Goal: Task Accomplishment & Management: Manage account settings

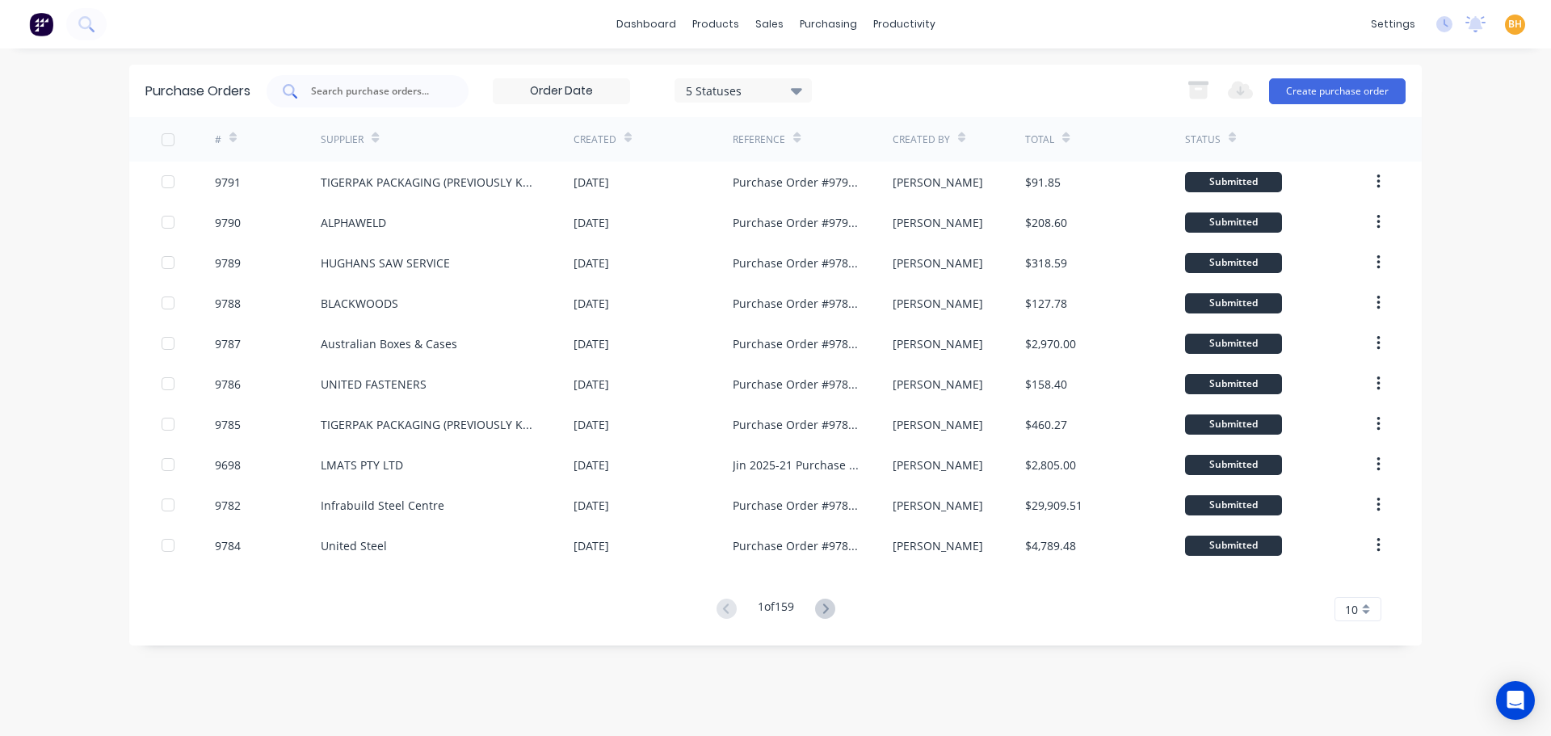
click at [389, 95] on input "text" at bounding box center [376, 91] width 134 height 16
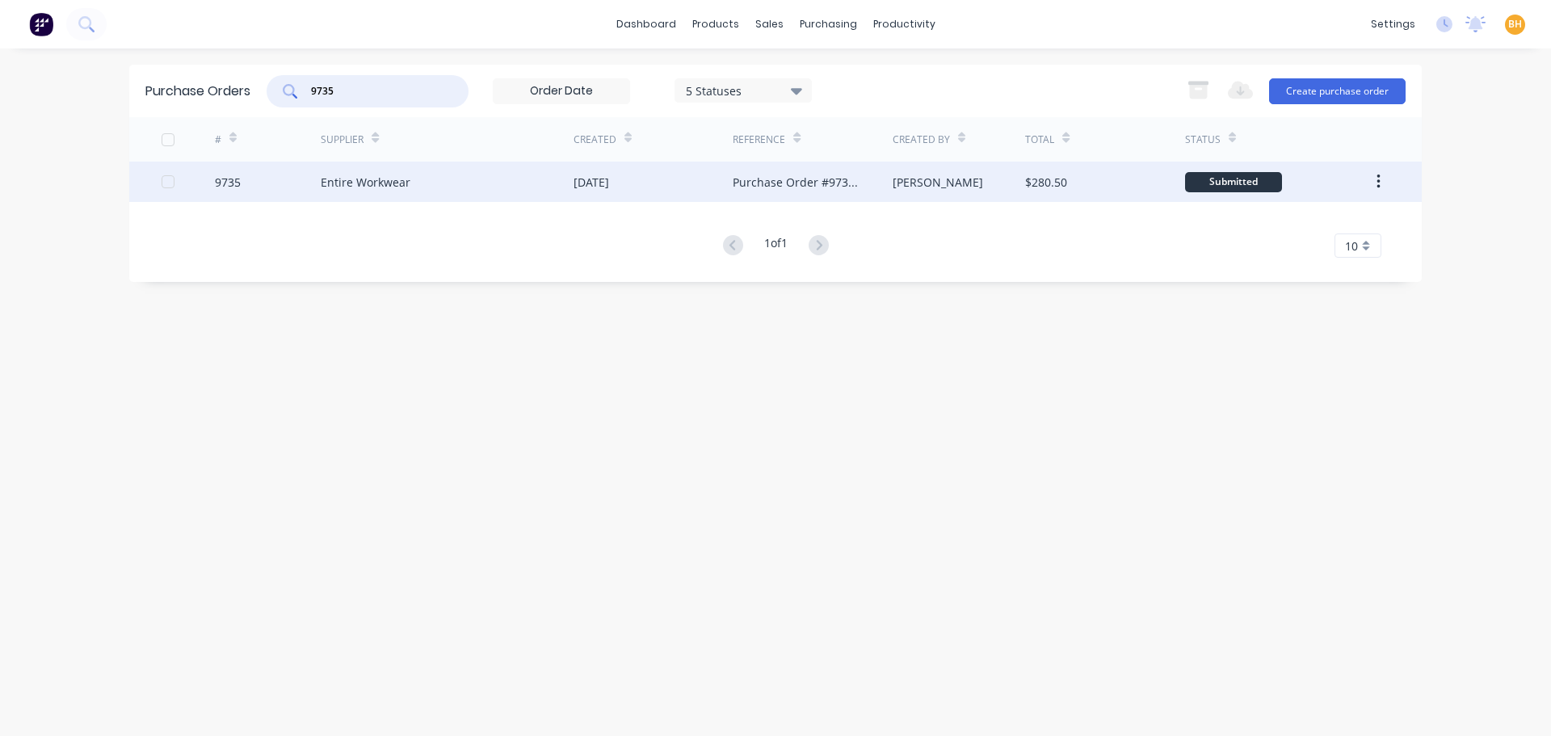
type input "9735"
click at [293, 178] on div "9735" at bounding box center [268, 182] width 107 height 40
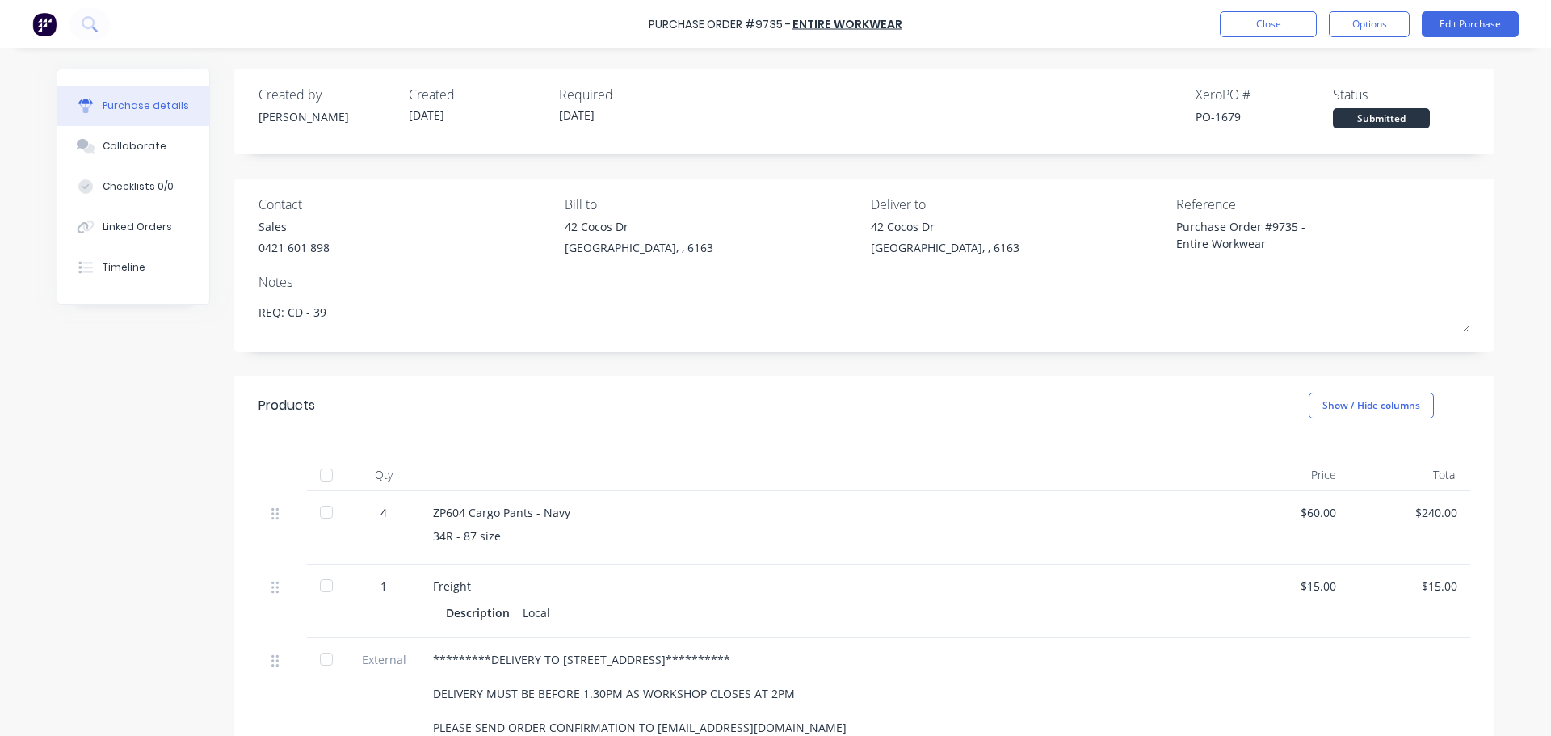
type textarea "x"
click at [1361, 22] on button "Options" at bounding box center [1369, 24] width 81 height 26
click at [1476, 140] on div "Created by Bevan Created 02/10/25 Required 06/10/25 Xero PO # PO-1679 Status Su…" at bounding box center [864, 112] width 1260 height 86
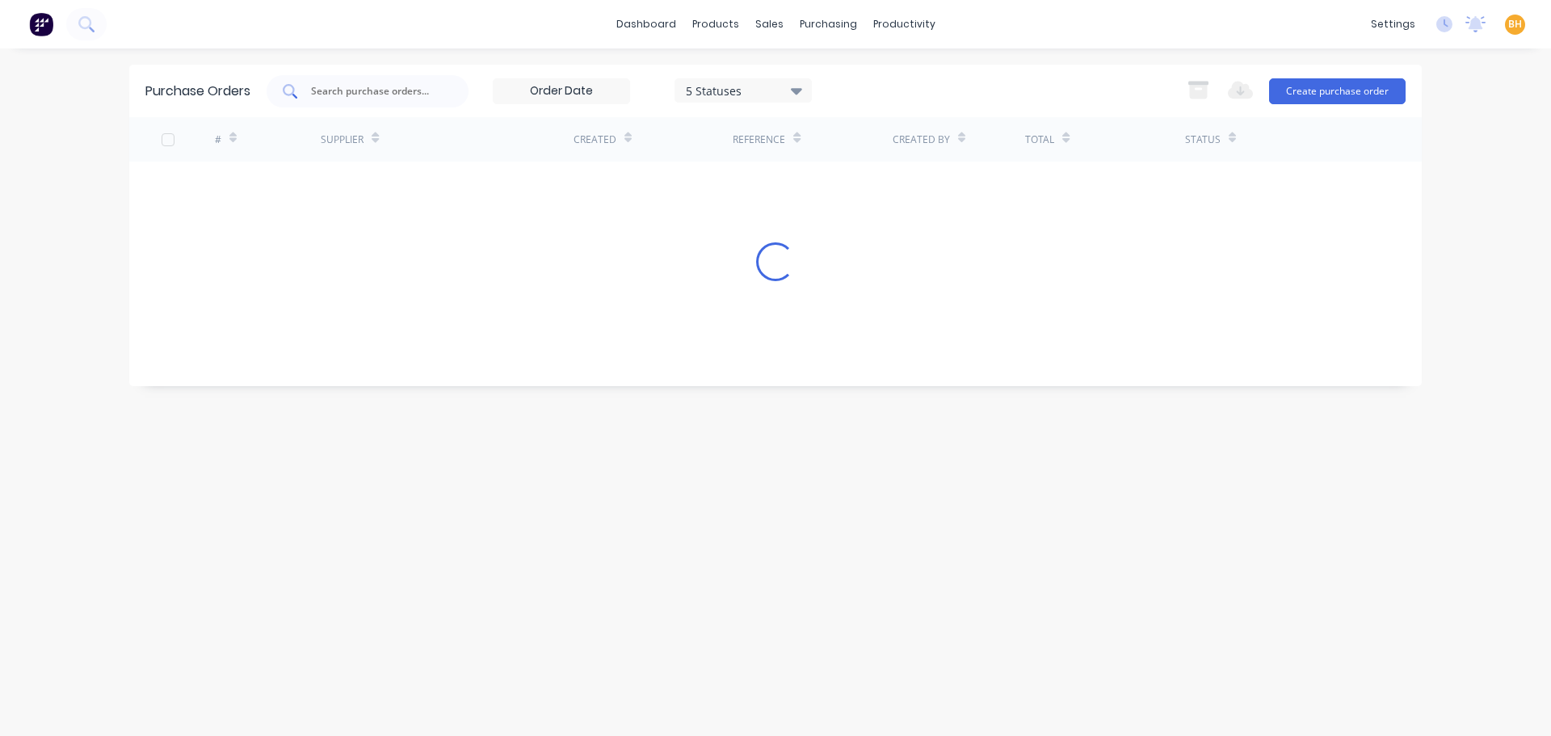
click at [390, 90] on input "text" at bounding box center [376, 91] width 134 height 16
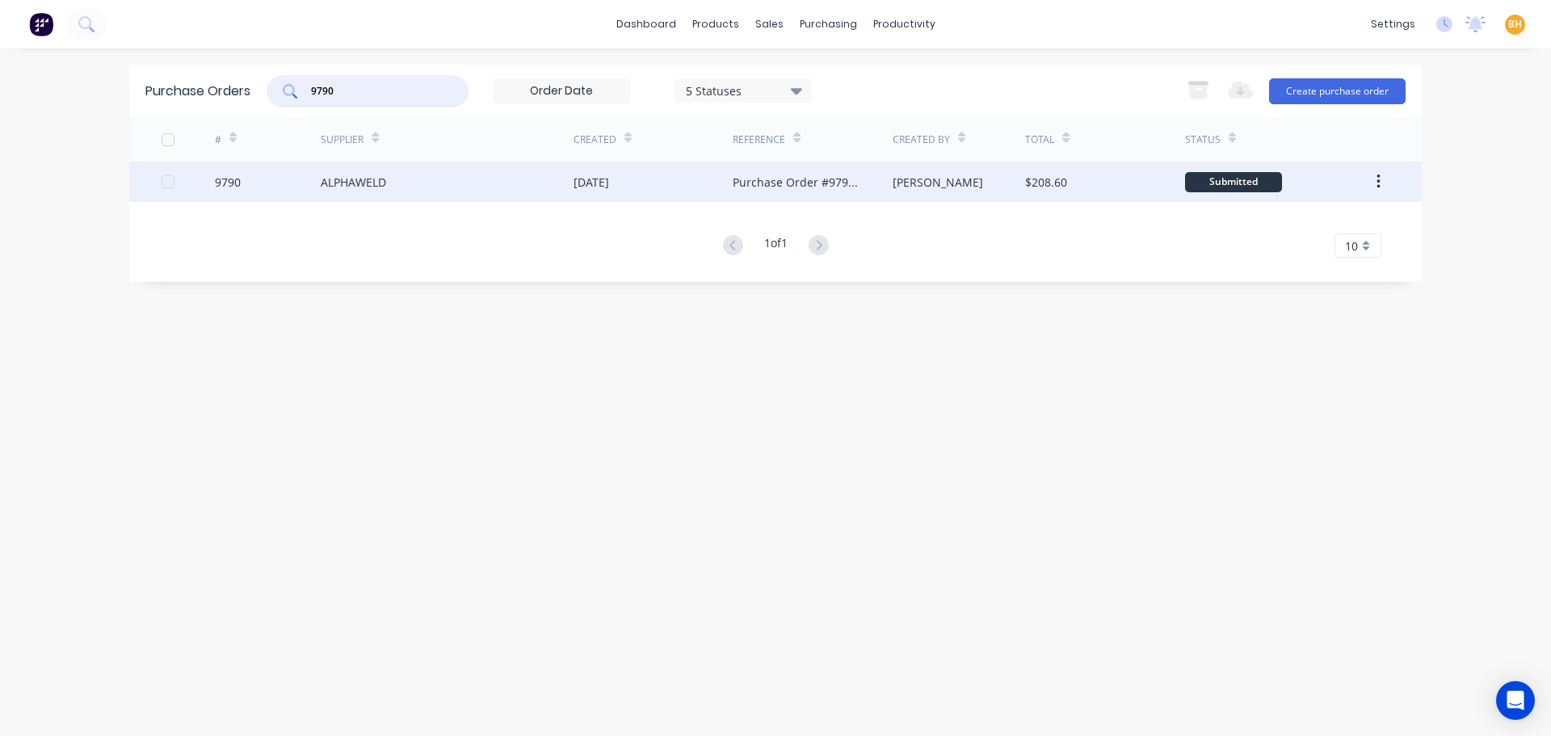
type input "9790"
click at [266, 181] on div "9790" at bounding box center [268, 182] width 107 height 40
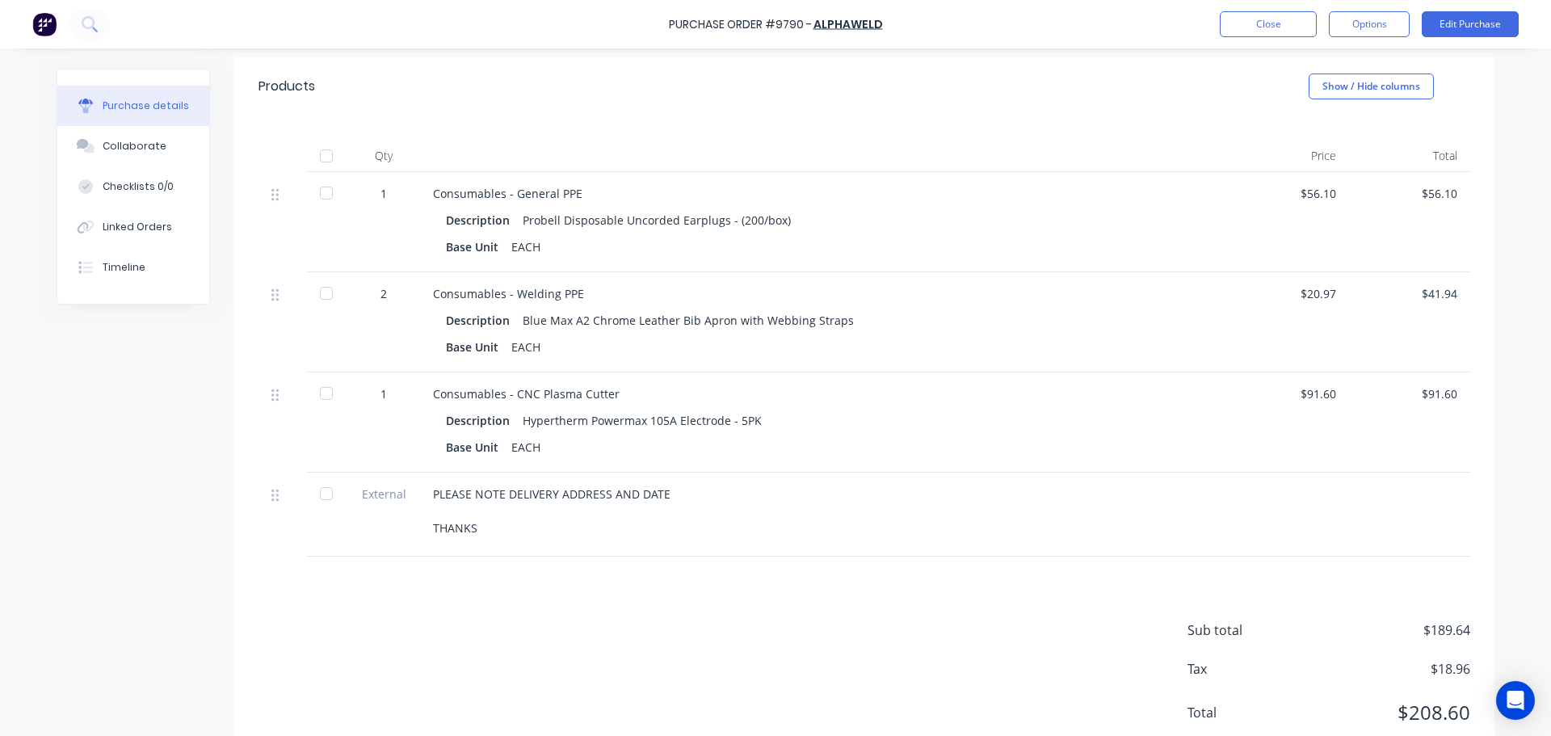
scroll to position [323, 0]
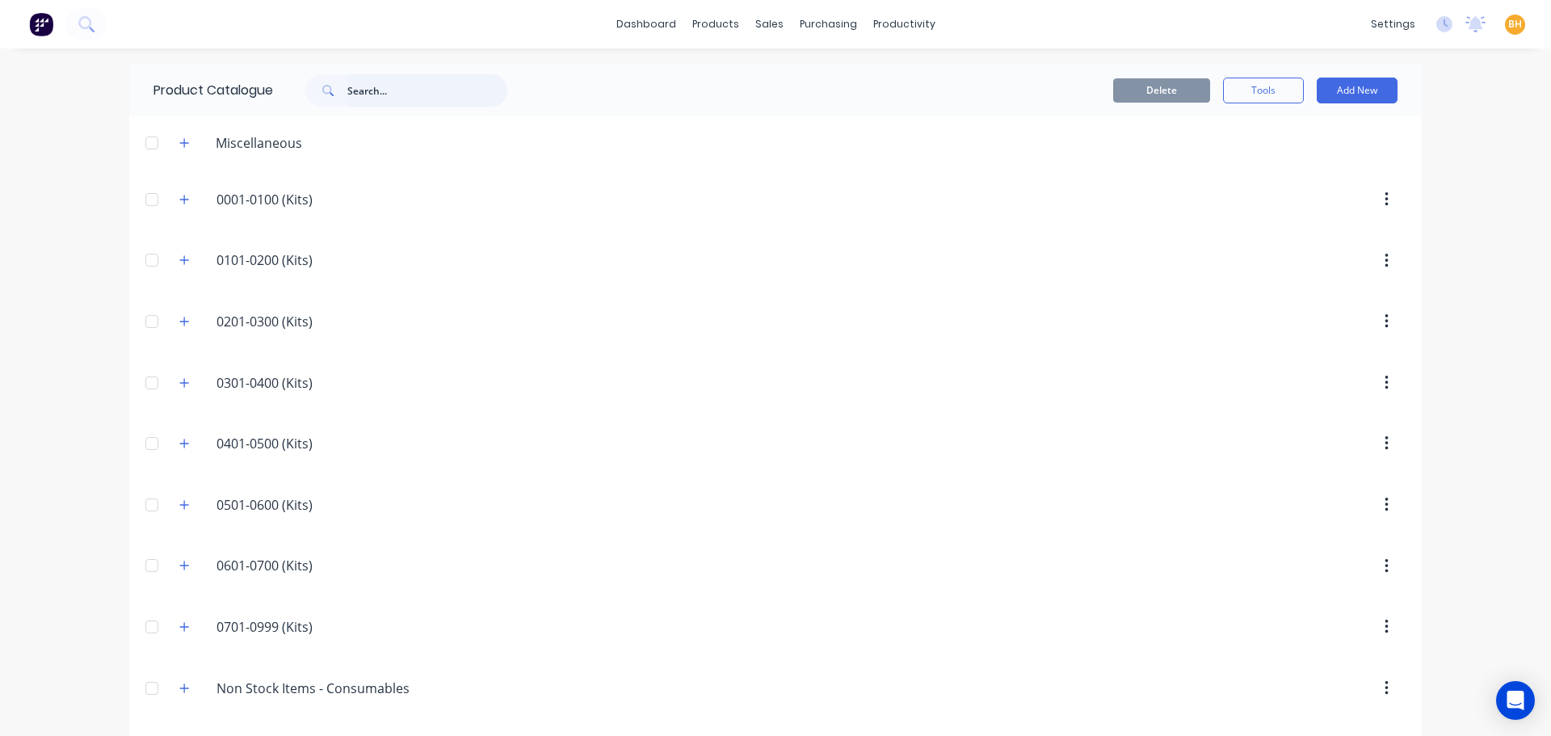
click at [351, 89] on input "text" at bounding box center [427, 90] width 160 height 32
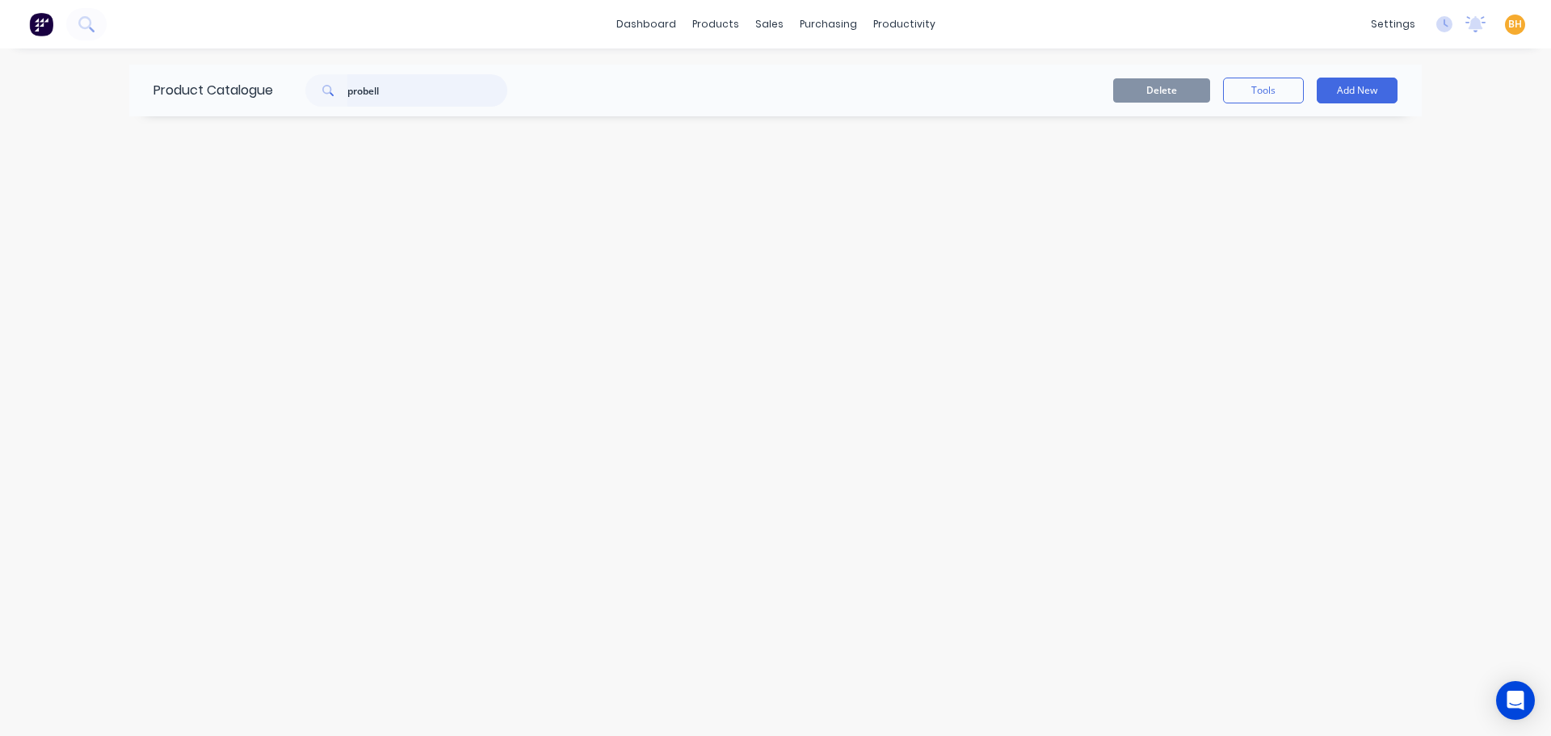
click at [429, 88] on input "probell" at bounding box center [427, 90] width 160 height 32
drag, startPoint x: 400, startPoint y: 90, endPoint x: 338, endPoint y: 97, distance: 62.6
click at [338, 97] on div "probell" at bounding box center [406, 90] width 202 height 32
drag, startPoint x: 355, startPoint y: 93, endPoint x: 325, endPoint y: 99, distance: 30.4
click at [325, 96] on div "ear" at bounding box center [406, 90] width 202 height 32
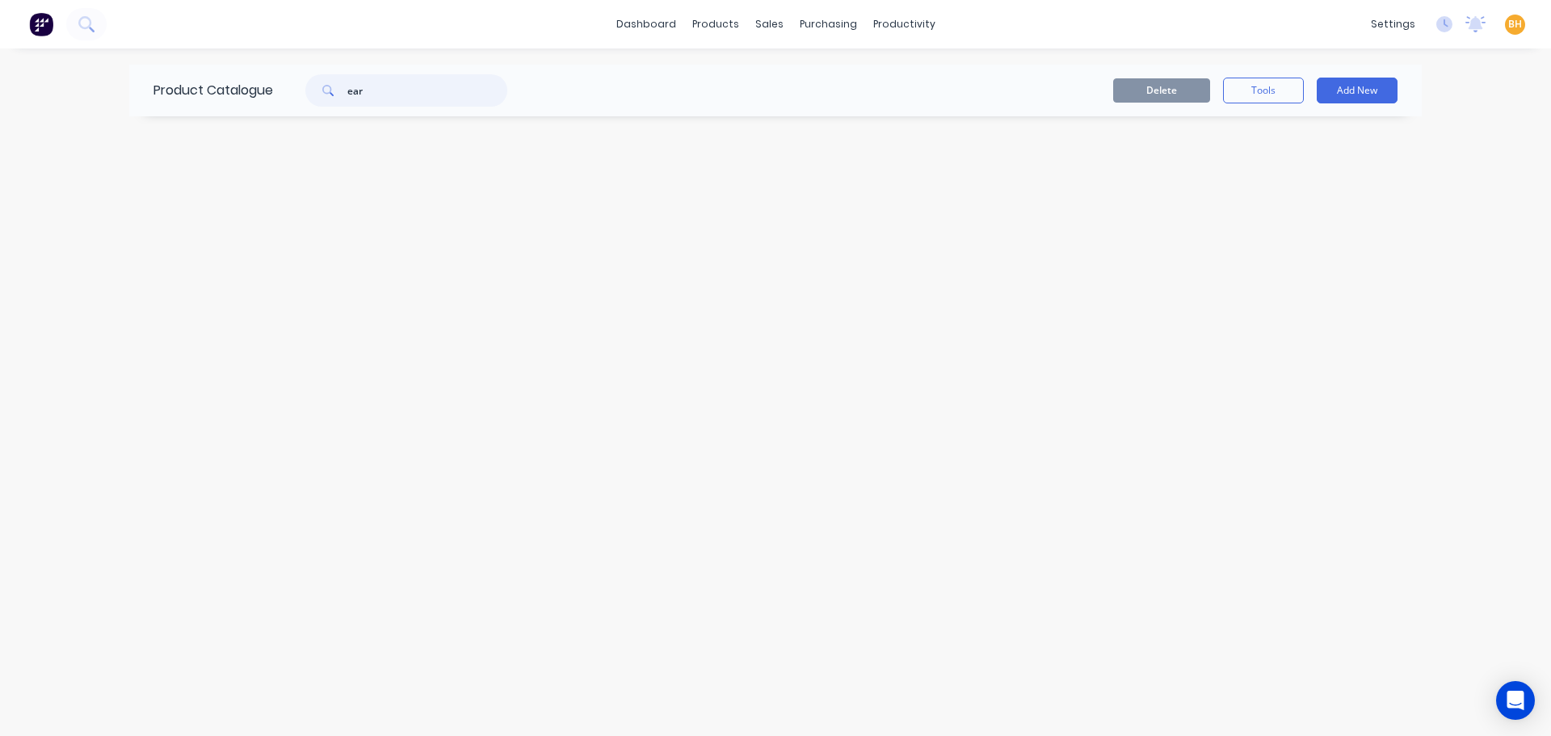
type input "ear"
click at [382, 93] on input "ear" at bounding box center [427, 90] width 160 height 32
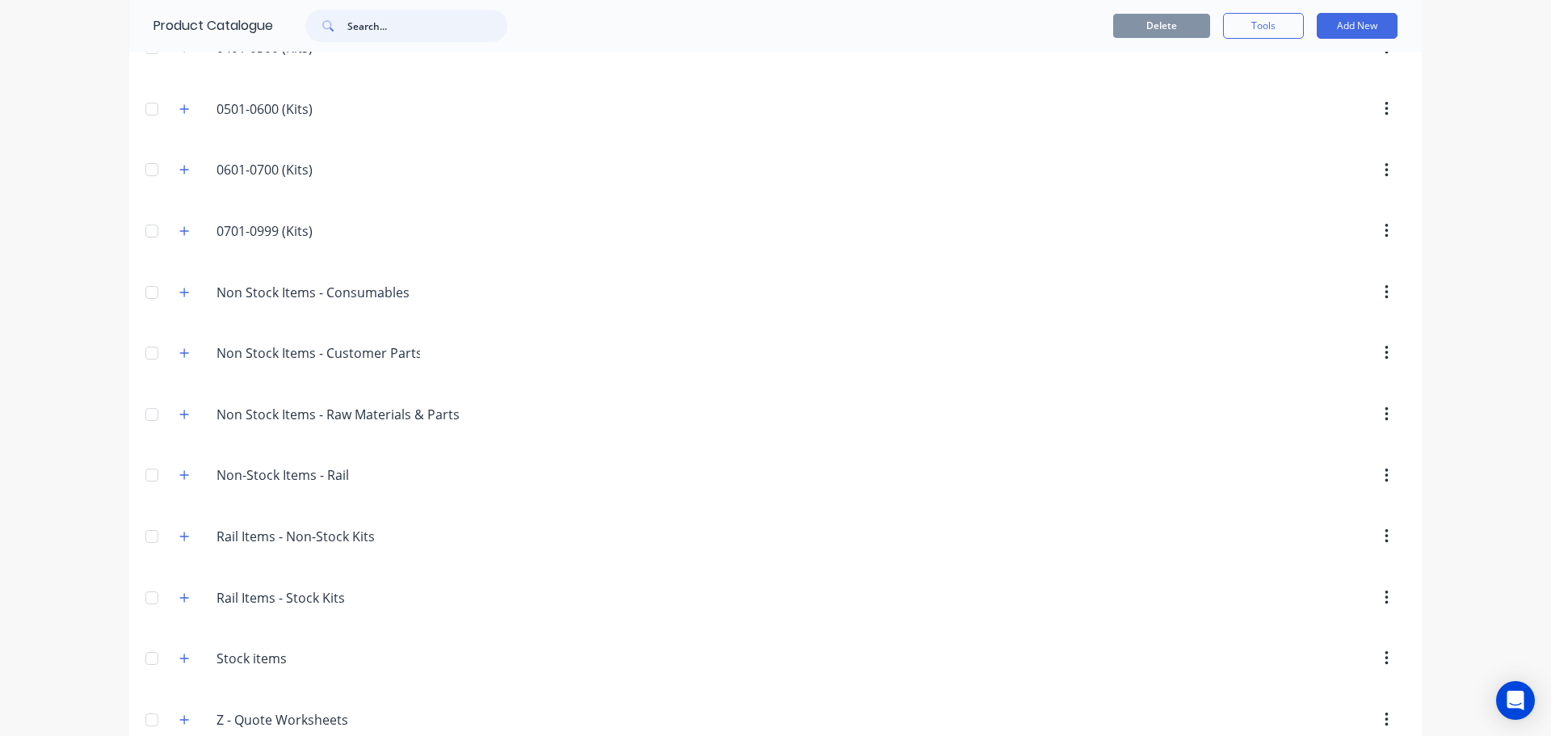
scroll to position [426, 0]
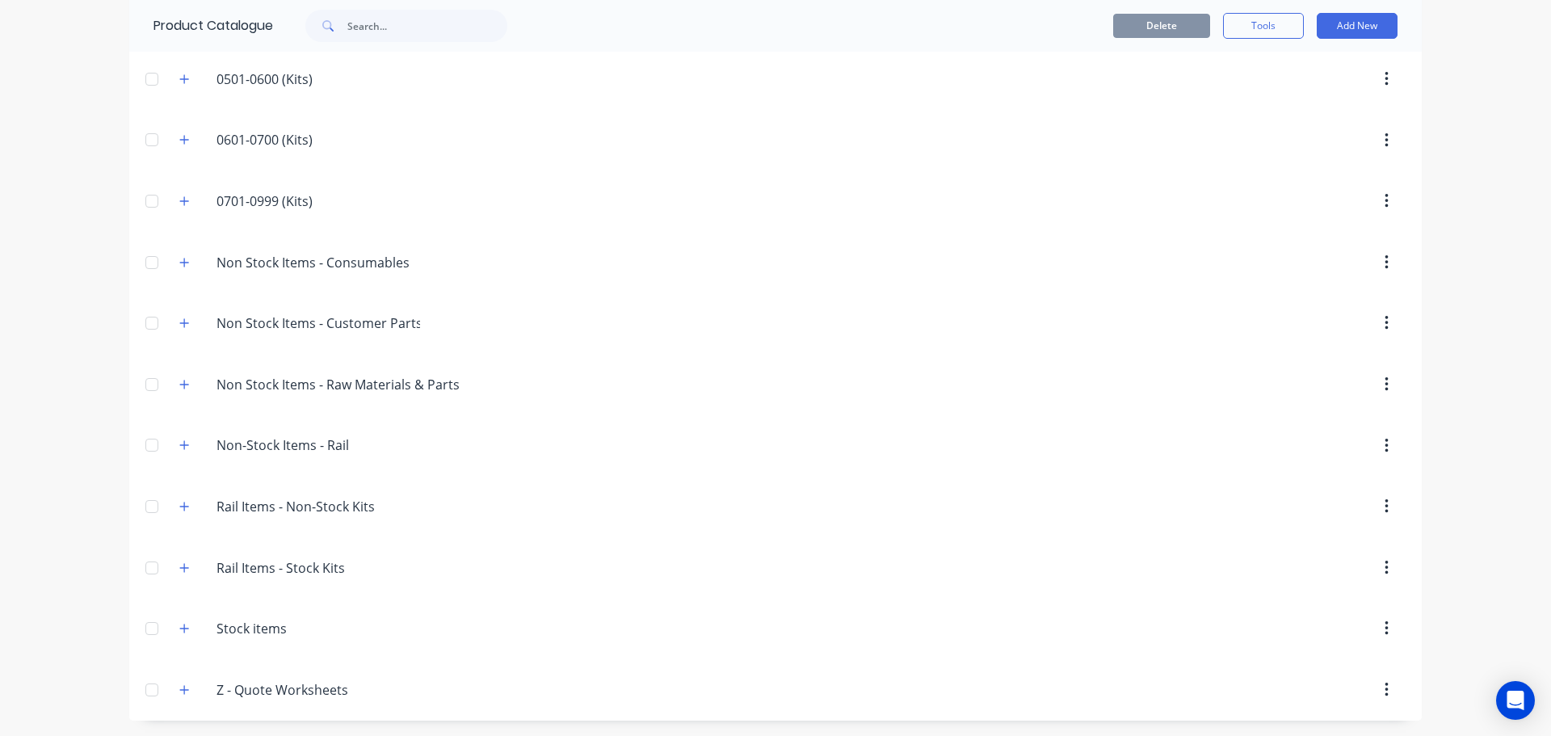
click at [329, 277] on header "Non.Stock.Items.-.Consumables Non Stock Items - Consumables" at bounding box center [775, 262] width 1292 height 61
click at [183, 259] on icon "button" at bounding box center [184, 262] width 10 height 11
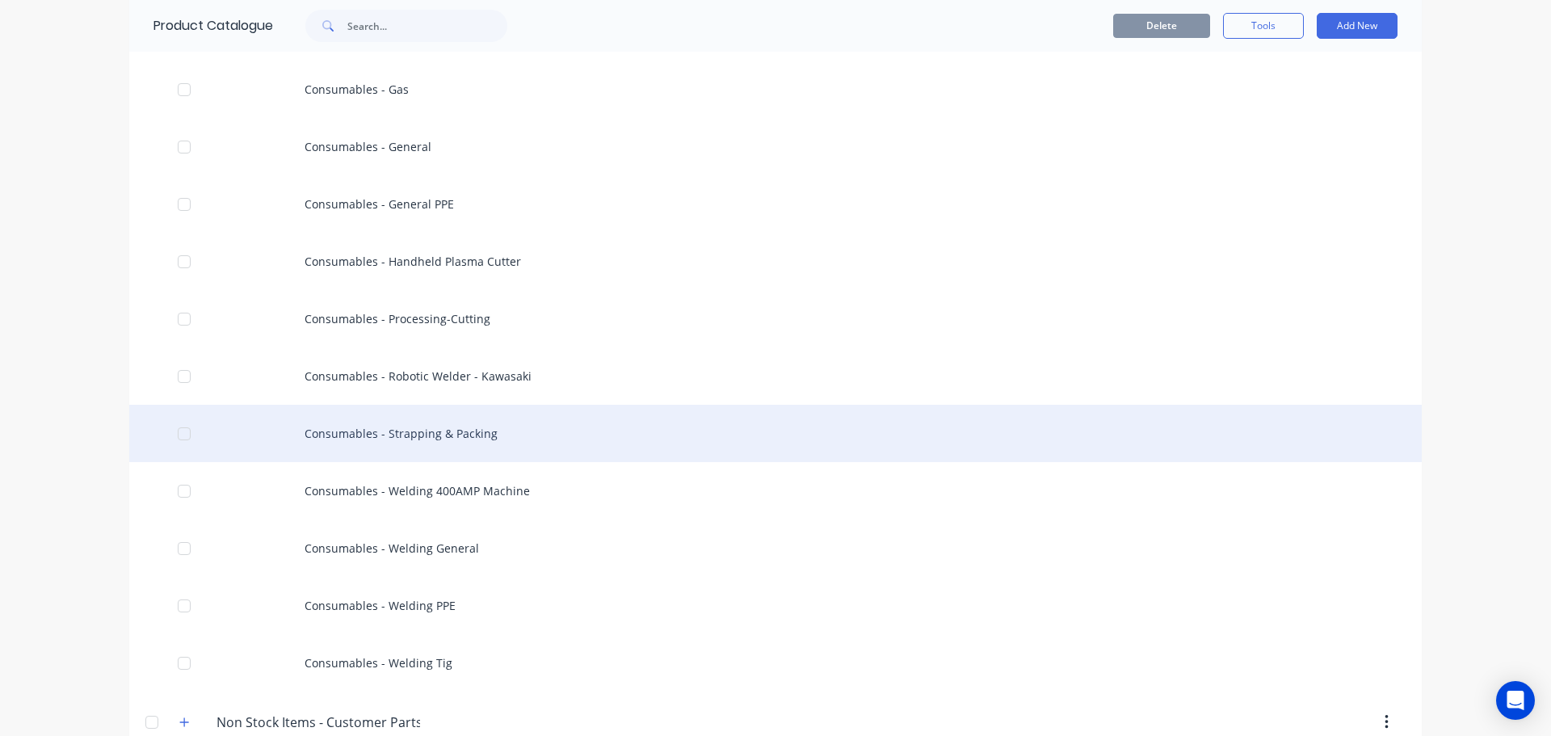
scroll to position [749, 0]
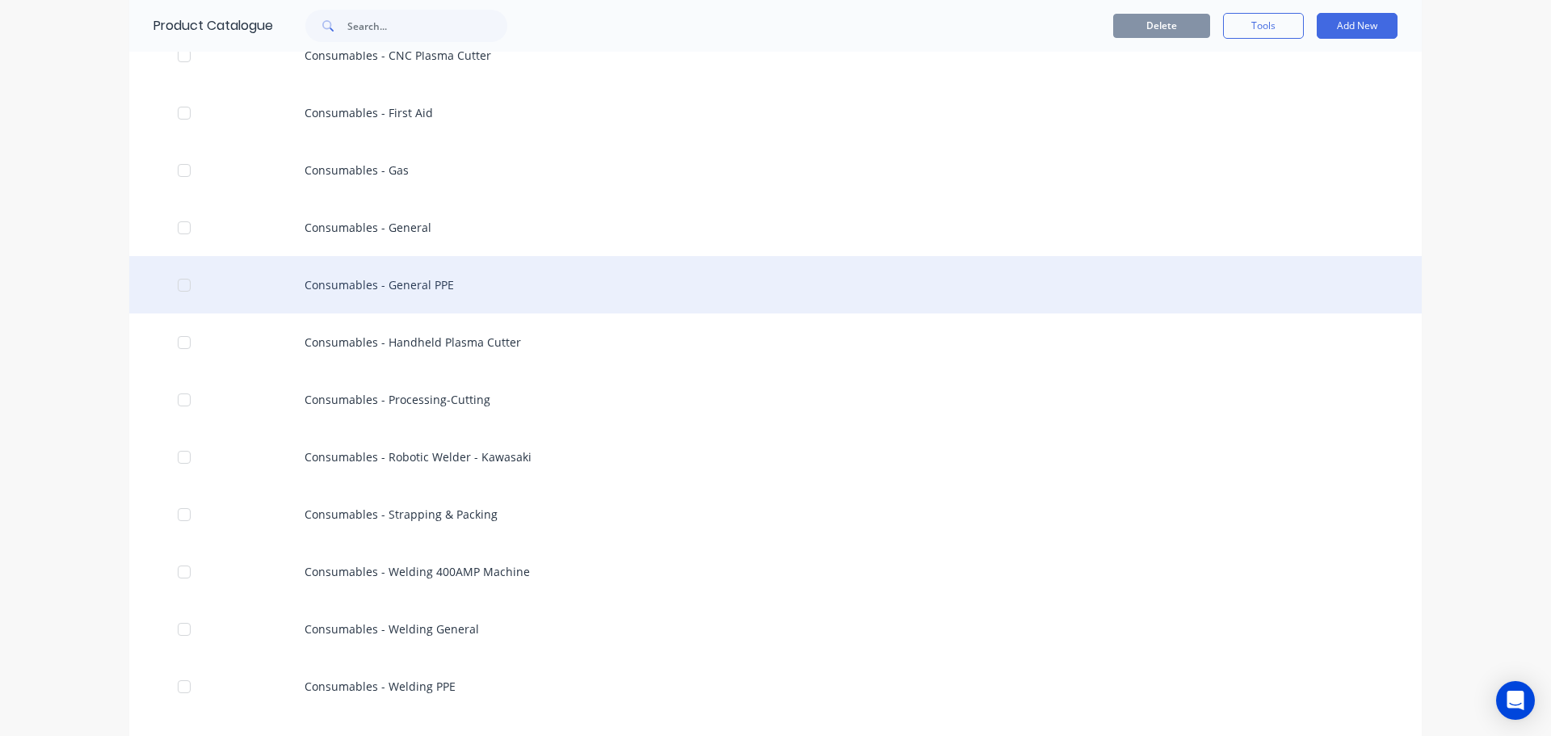
click at [432, 284] on div "Consumables - General PPE" at bounding box center [775, 284] width 1292 height 57
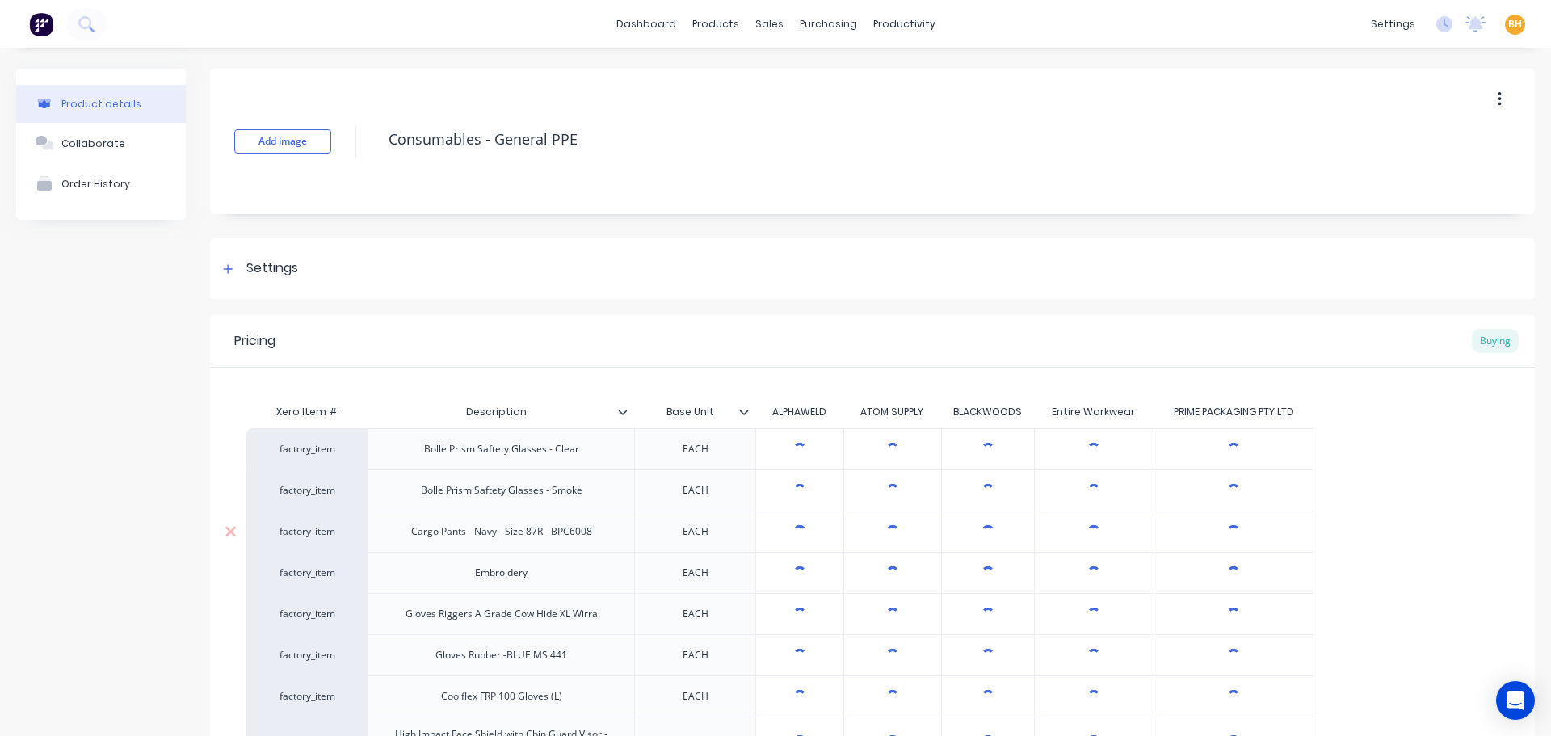
type textarea "x"
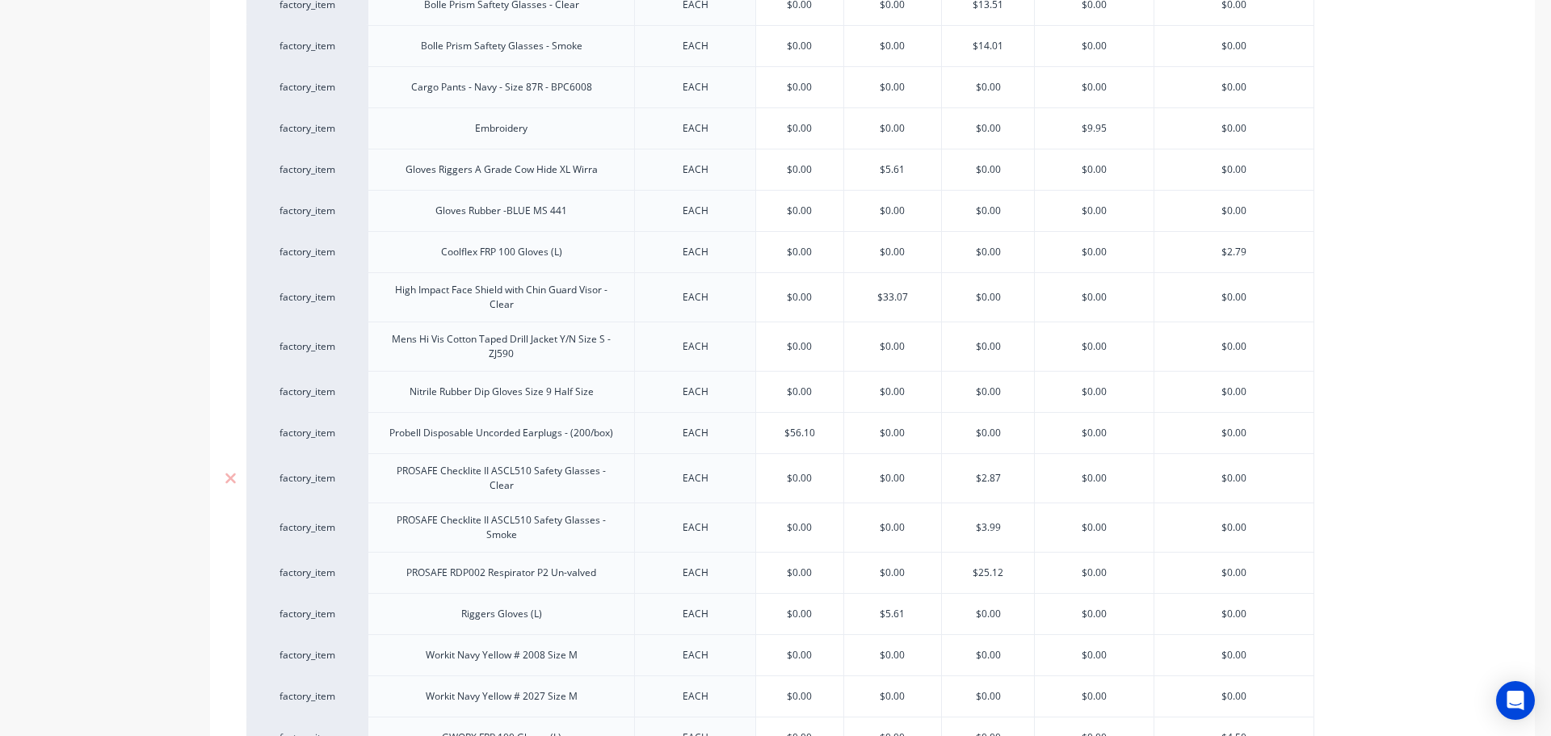
scroll to position [404, 0]
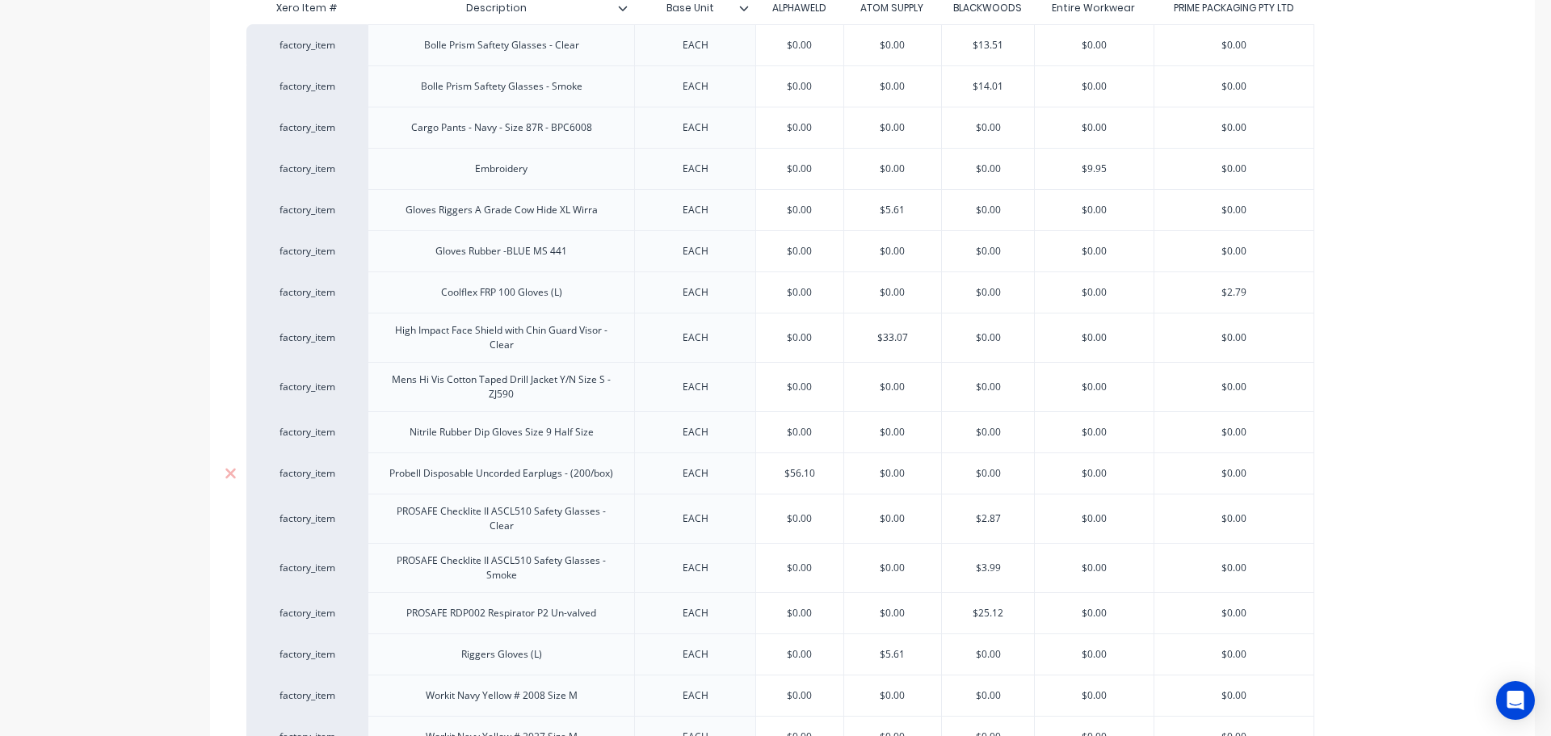
type input "$56.10"
click at [800, 477] on input "$56.10" at bounding box center [799, 473] width 87 height 15
click at [808, 468] on input "$56.10" at bounding box center [799, 473] width 87 height 15
drag, startPoint x: 820, startPoint y: 474, endPoint x: 776, endPoint y: 473, distance: 43.6
click at [776, 473] on input "$56.10" at bounding box center [799, 473] width 87 height 15
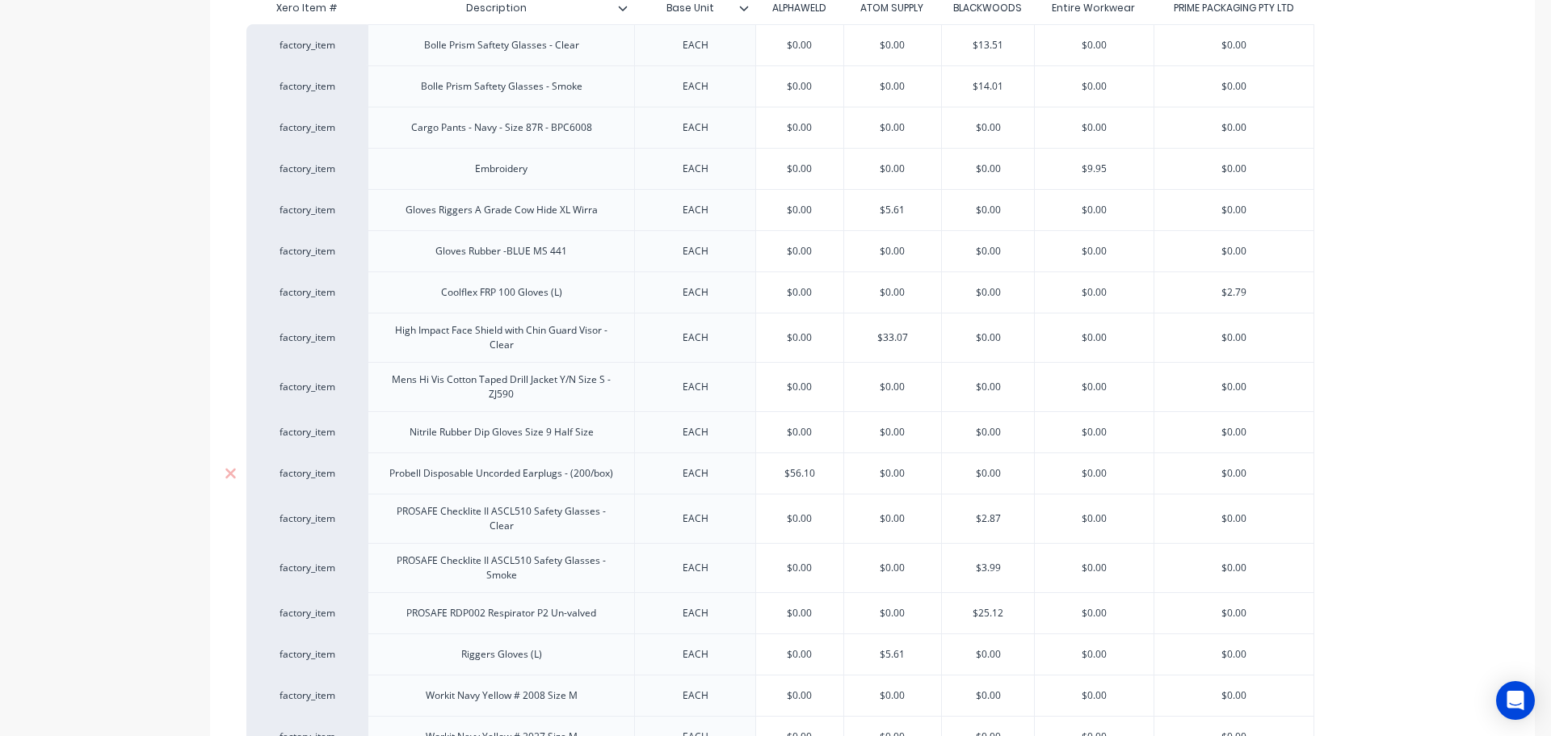
type textarea "x"
type input "3"
type textarea "x"
type input "38"
type textarea "x"
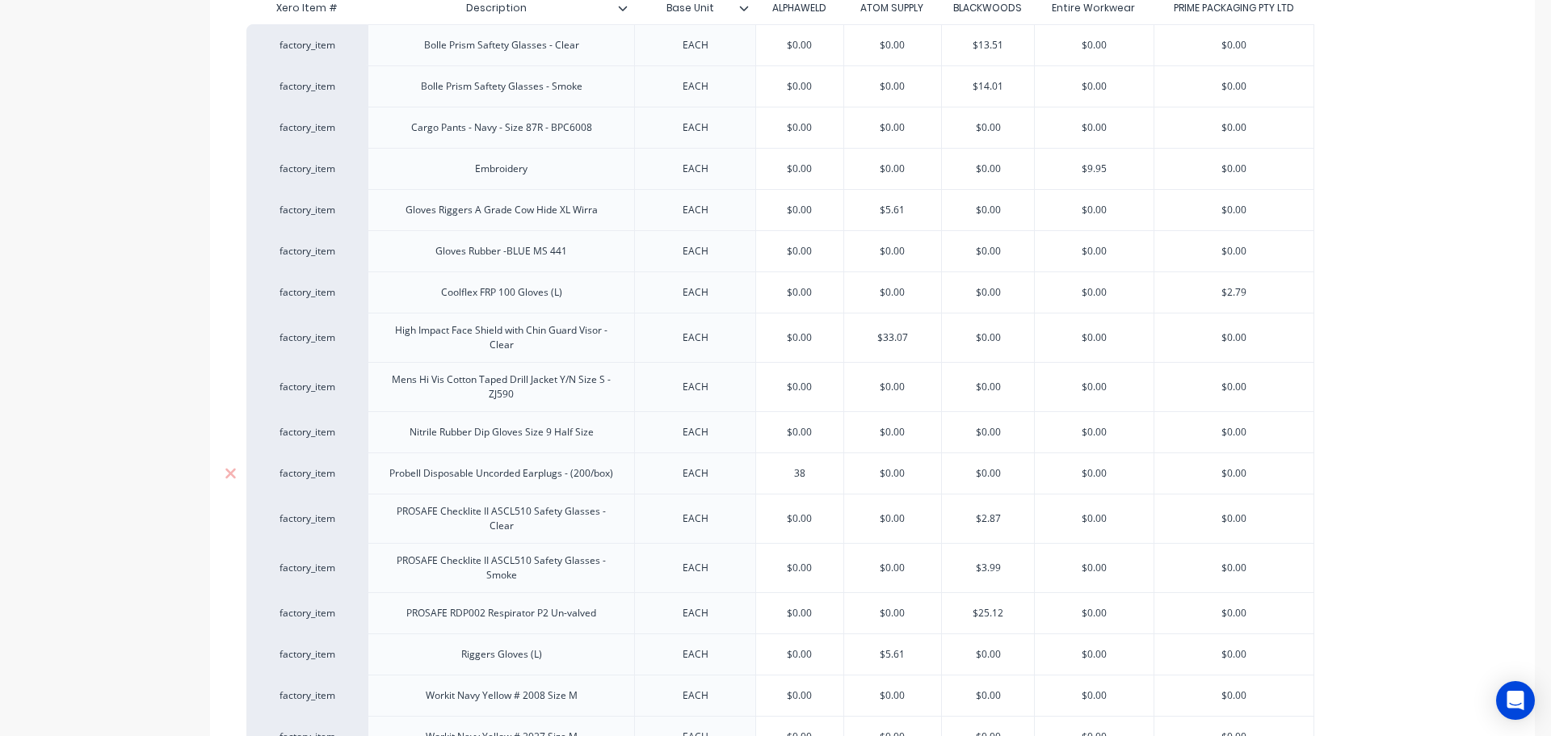
type input "38."
type textarea "x"
type input "38.8"
type textarea "x"
type input "38.80"
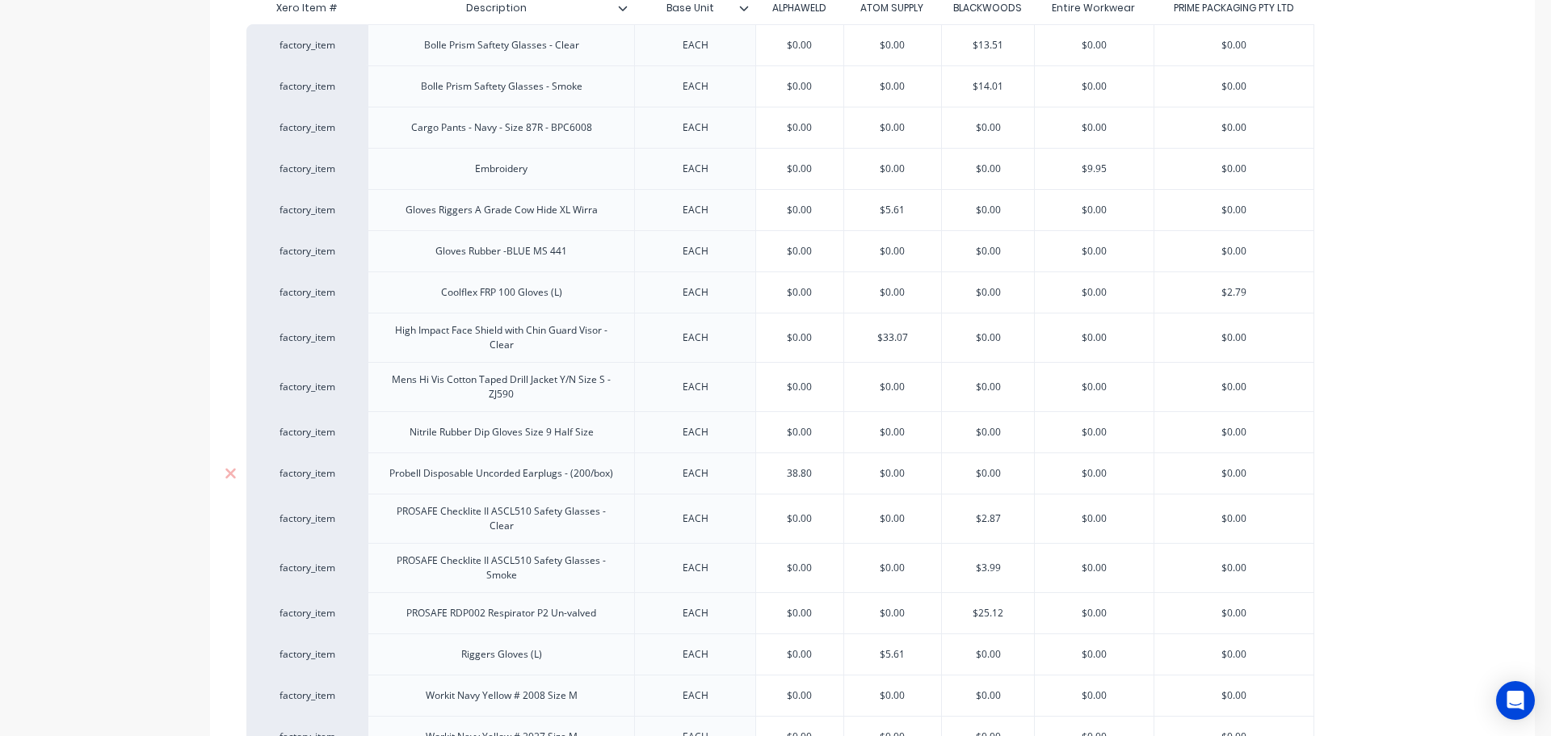
type input "$0.00"
type input "$38.80"
drag, startPoint x: 814, startPoint y: 466, endPoint x: 761, endPoint y: 470, distance: 53.5
click at [761, 470] on input "$38.80" at bounding box center [799, 473] width 87 height 15
type textarea "x"
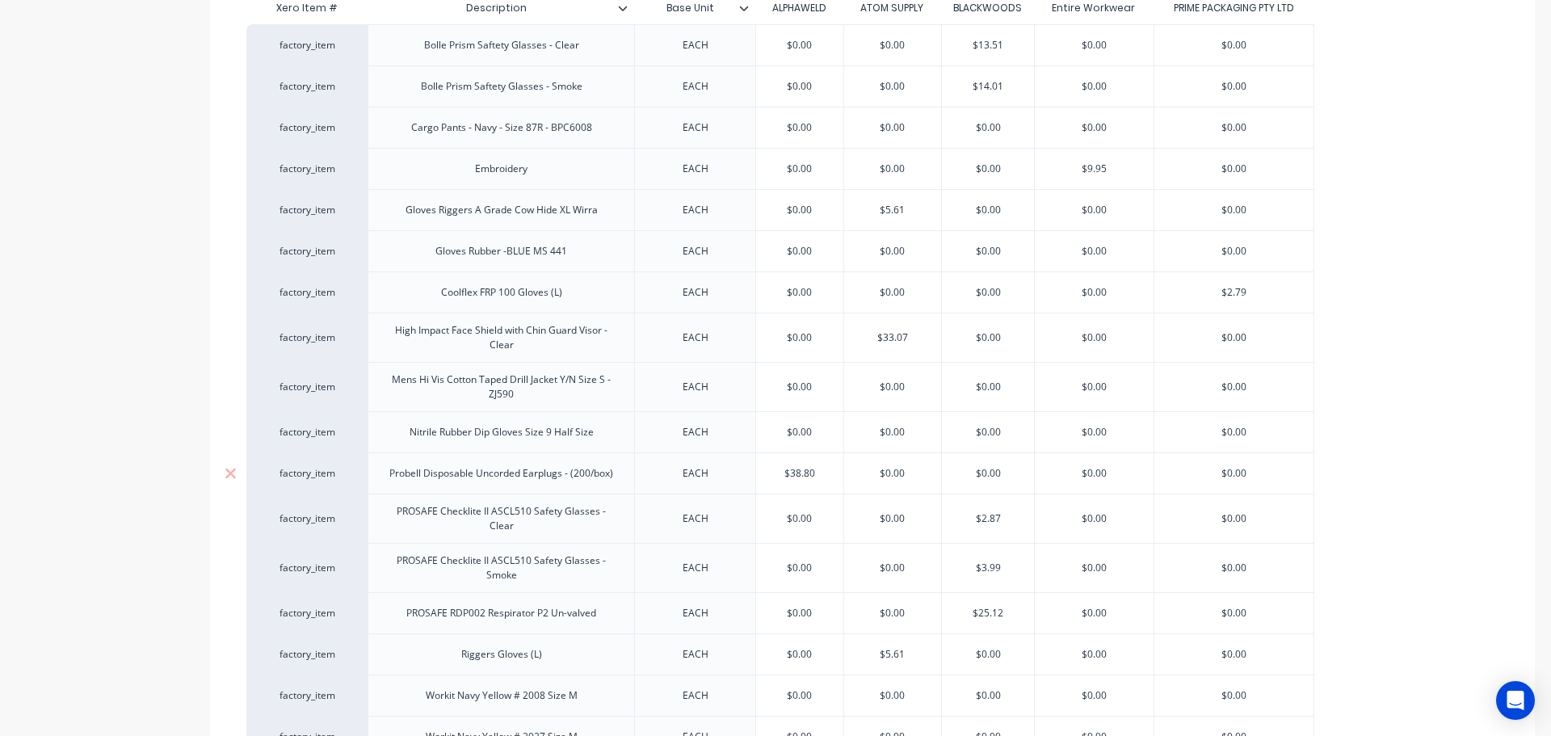
type input "3"
type textarea "x"
type input "38"
type textarea "x"
type input "38."
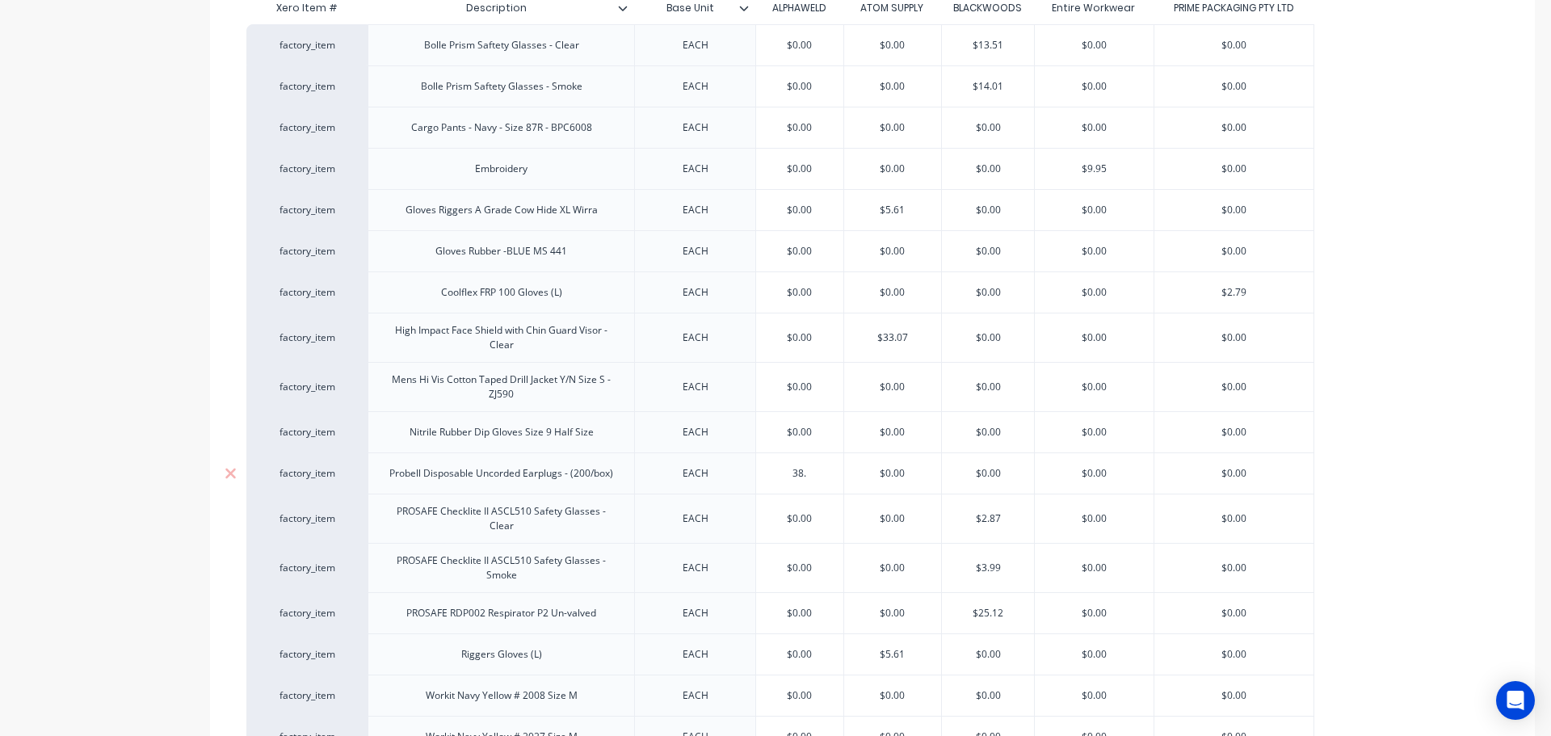
type textarea "x"
type input "38.4"
type textarea "x"
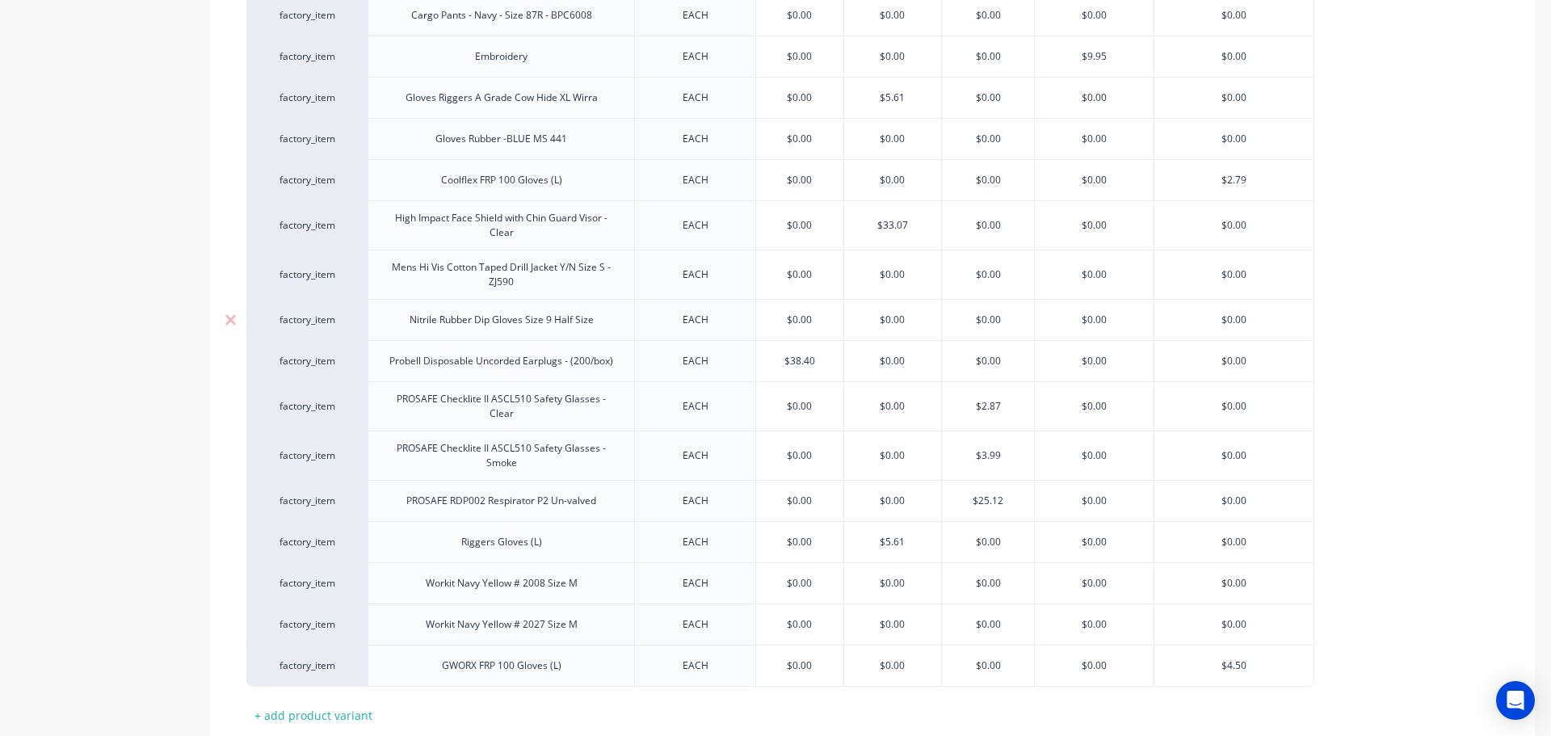
scroll to position [627, 0]
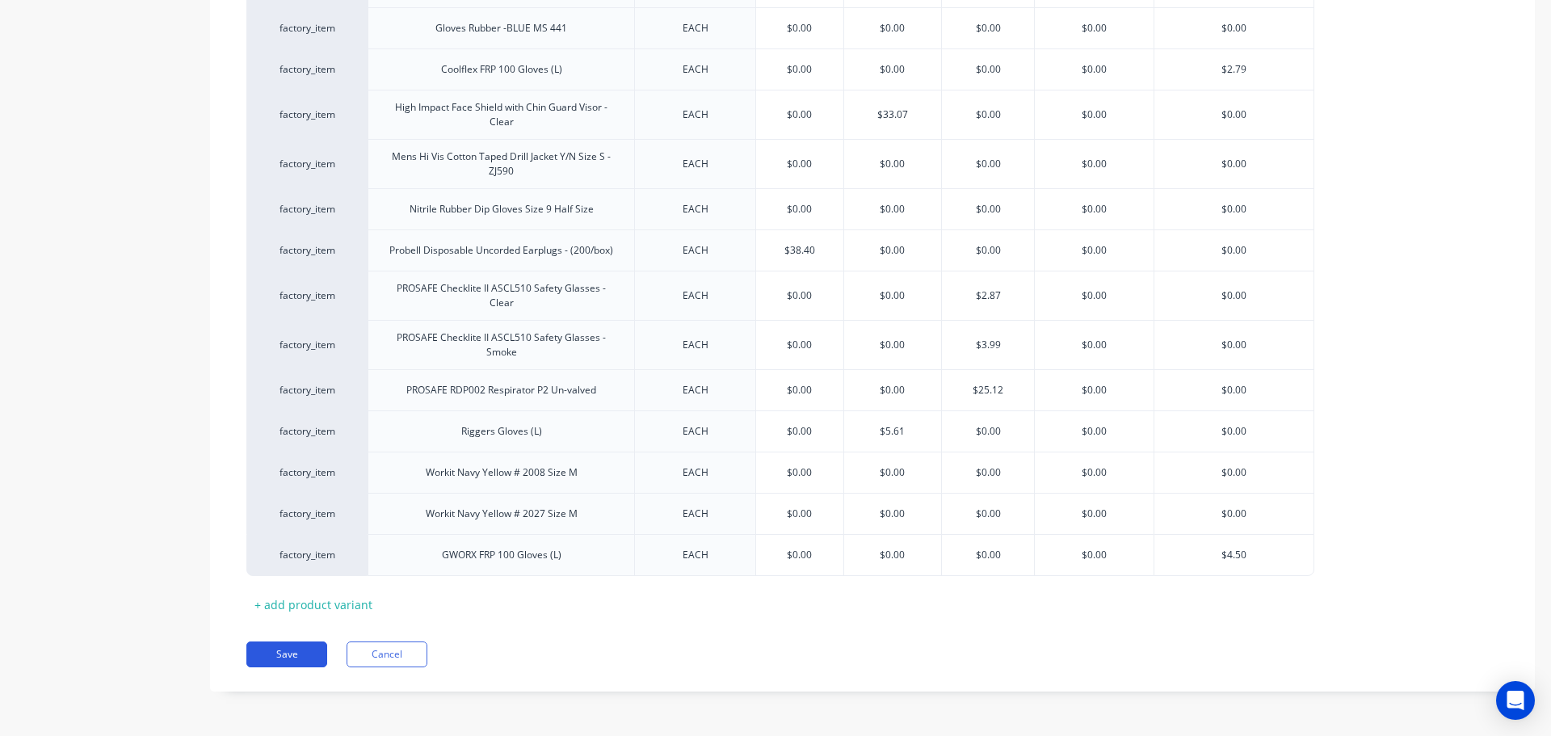
type input "$38.40"
click at [294, 663] on div "Pricing Buying Xero Item # Description Base Unit ALPHAWELD ATOM SUPPLY BLACKWOO…" at bounding box center [872, 189] width 1325 height 1003
click at [296, 645] on button "Save" at bounding box center [286, 654] width 81 height 26
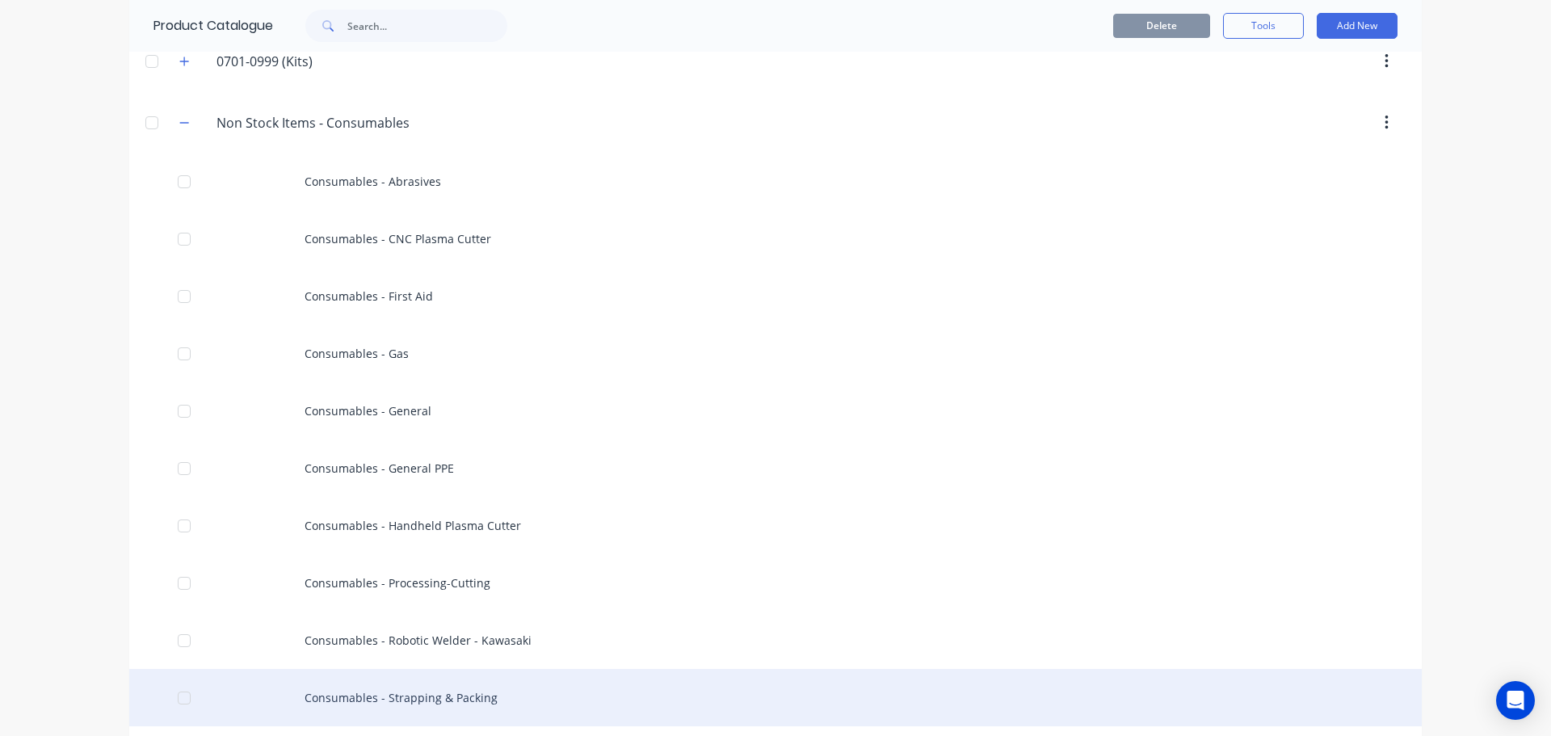
scroll to position [727, 0]
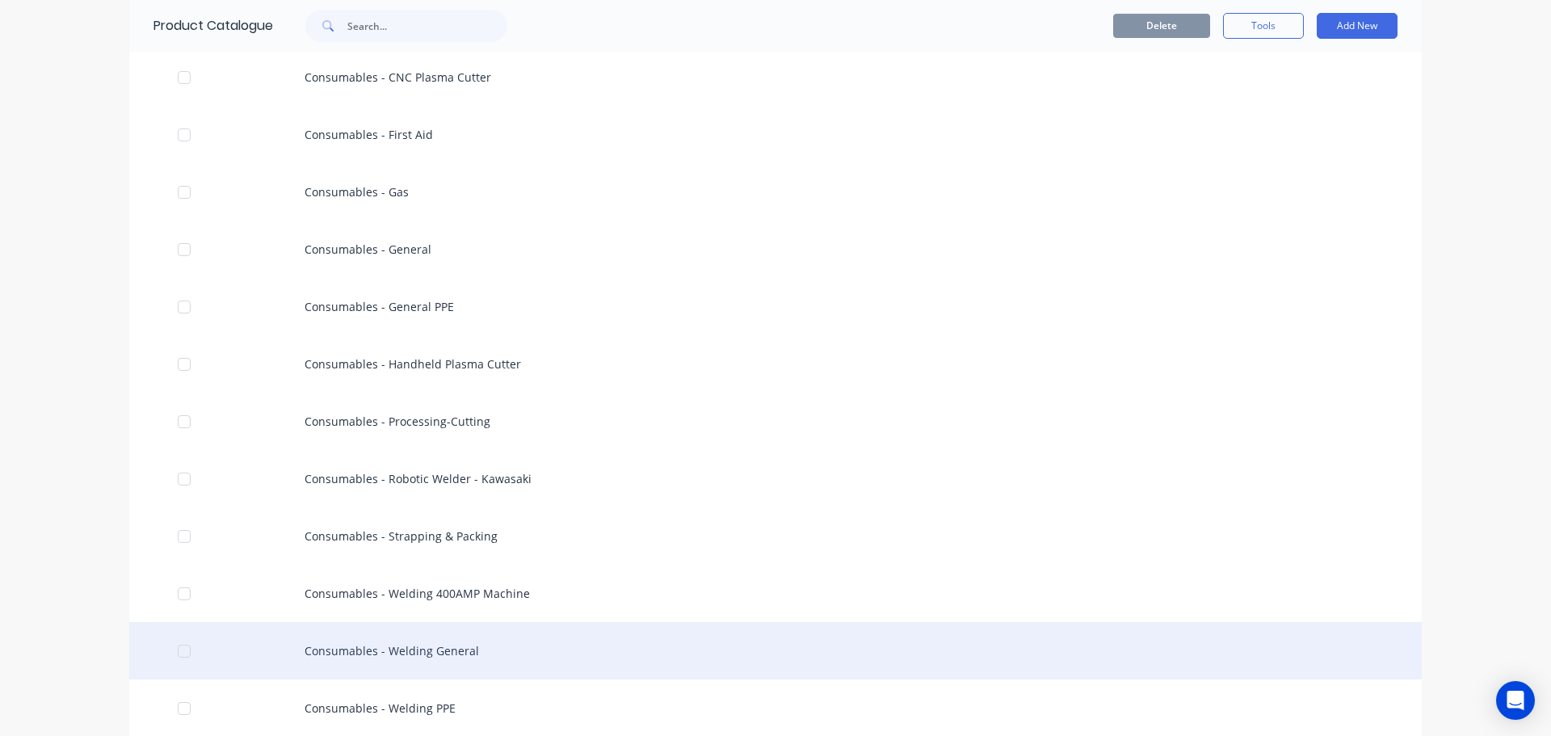
click at [350, 647] on div "Consumables - Welding General" at bounding box center [775, 650] width 1292 height 57
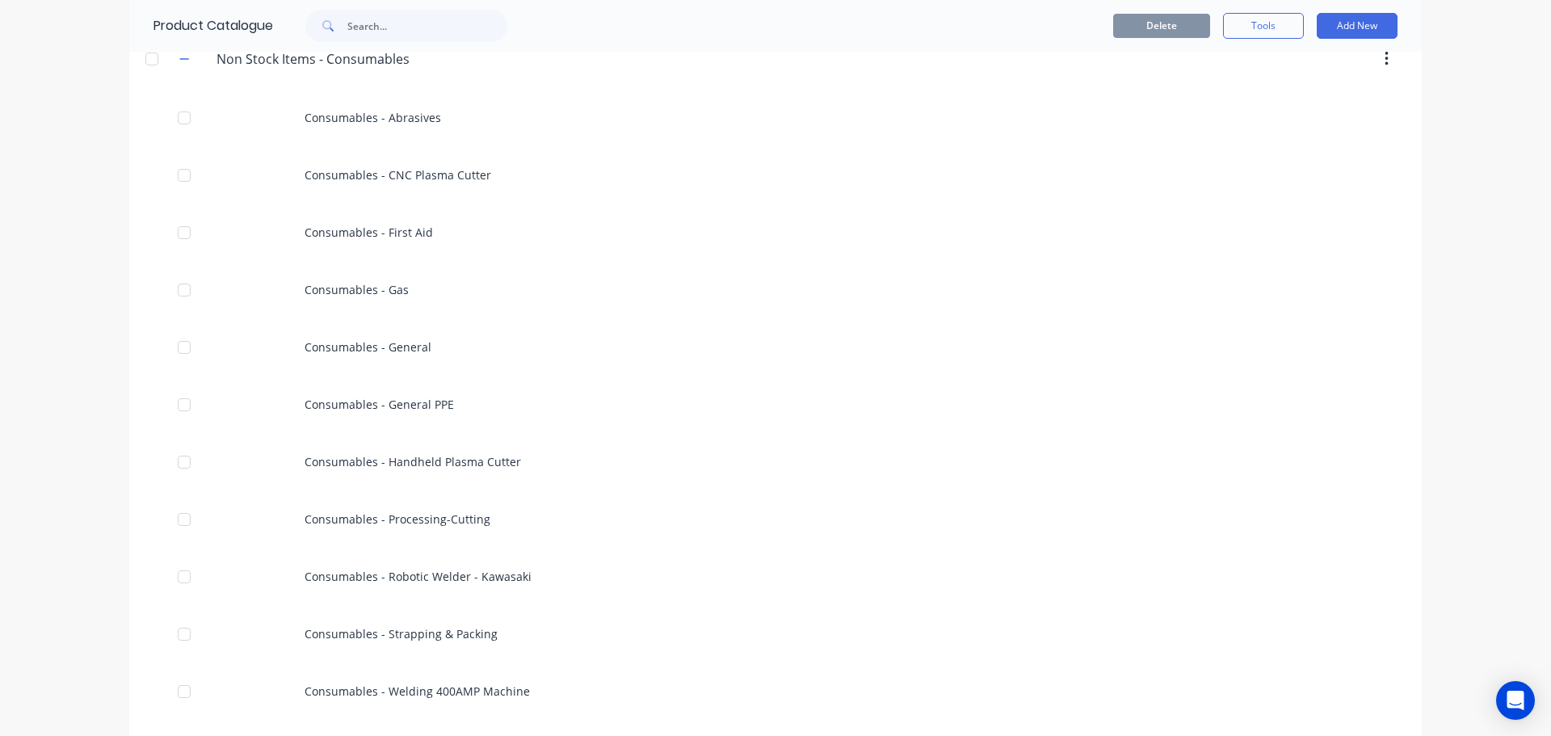
scroll to position [888, 0]
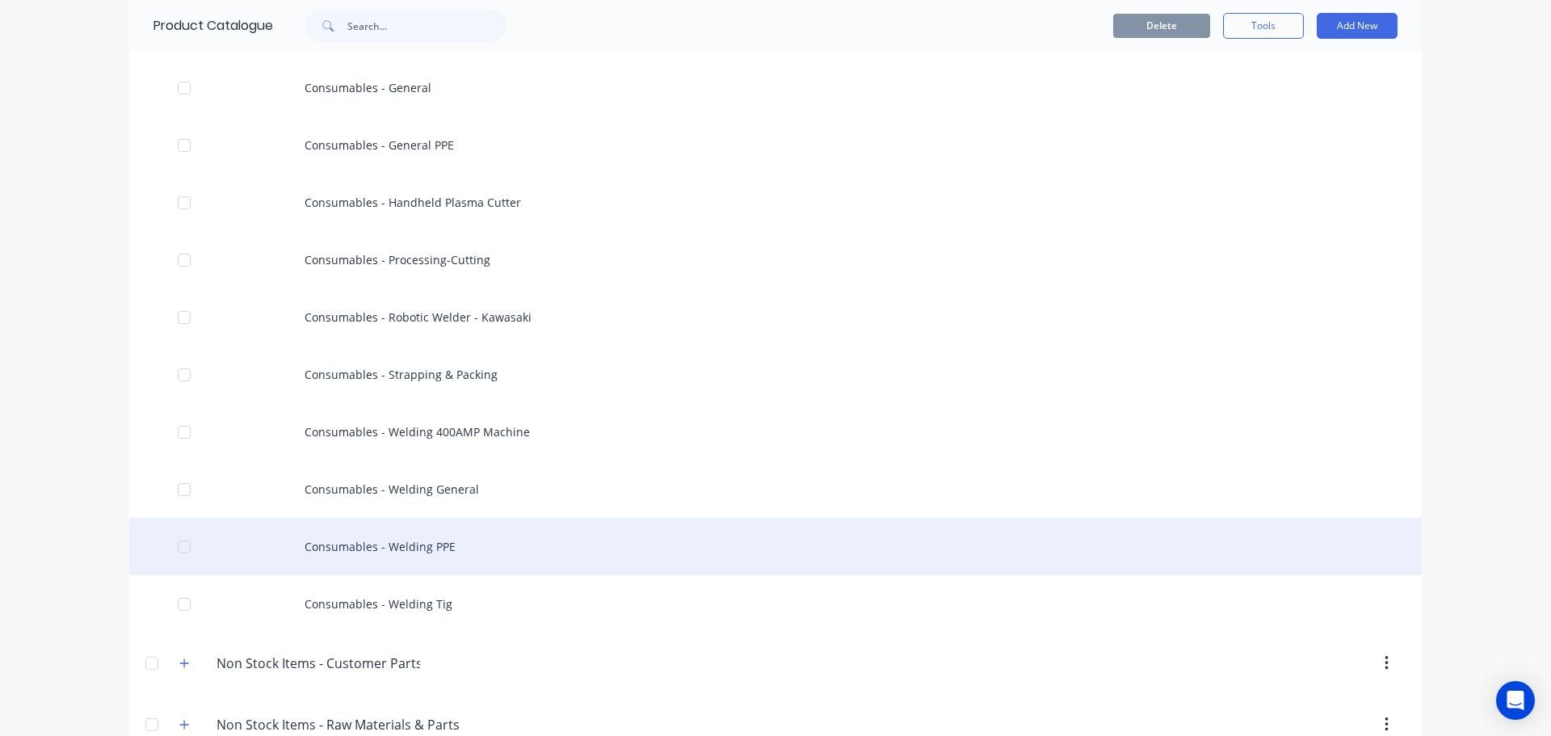
click at [411, 551] on div "Consumables - Welding PPE" at bounding box center [775, 546] width 1292 height 57
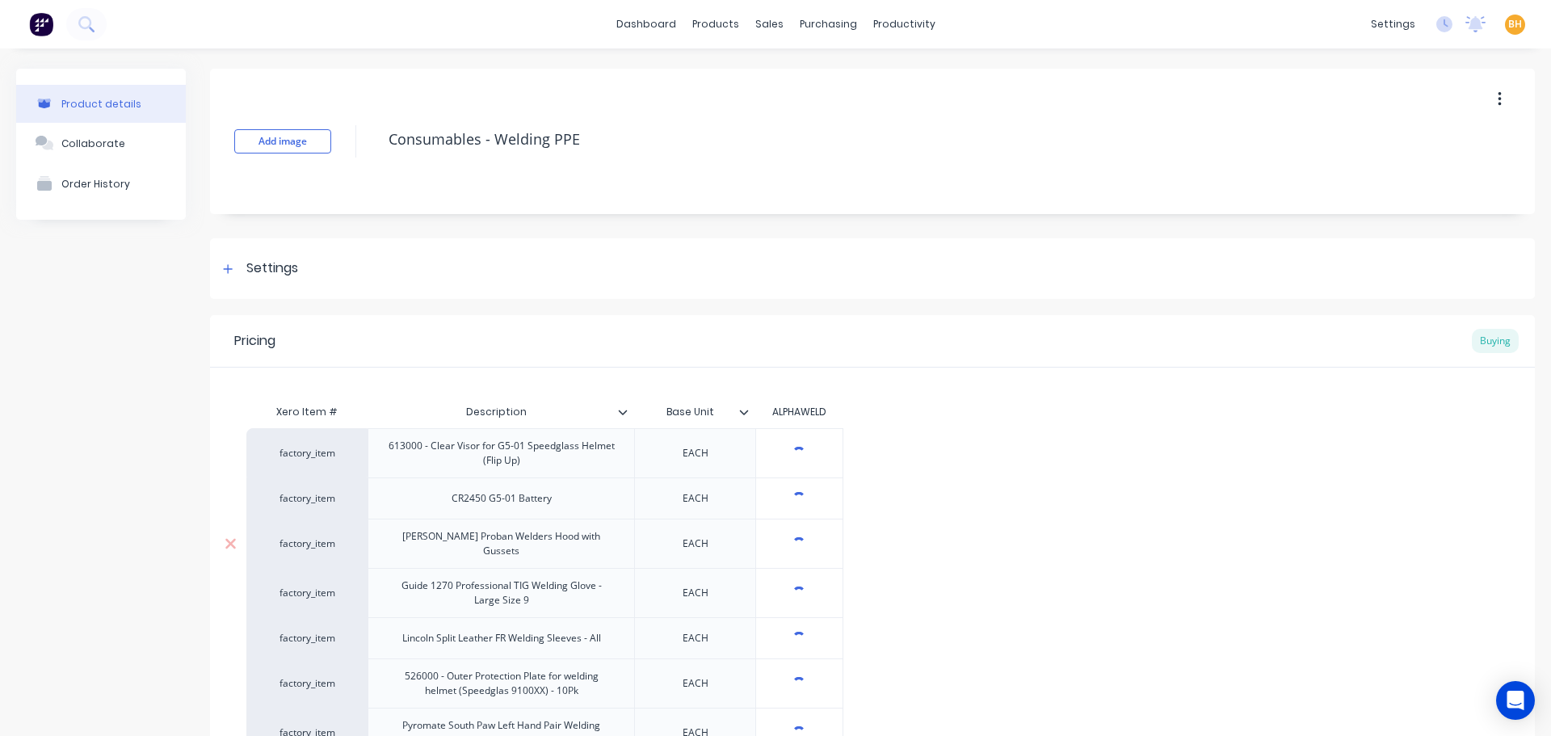
type textarea "x"
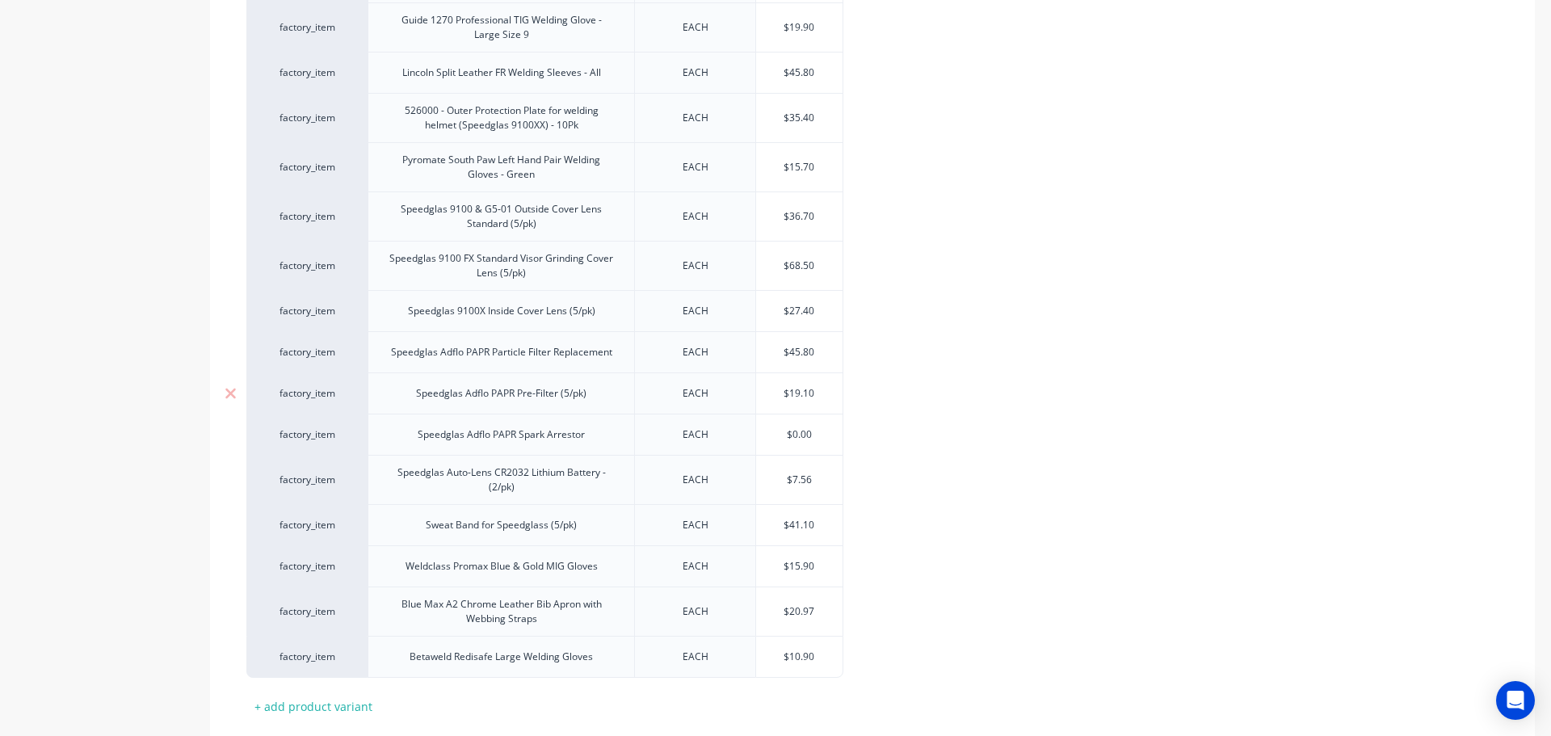
scroll to position [646, 0]
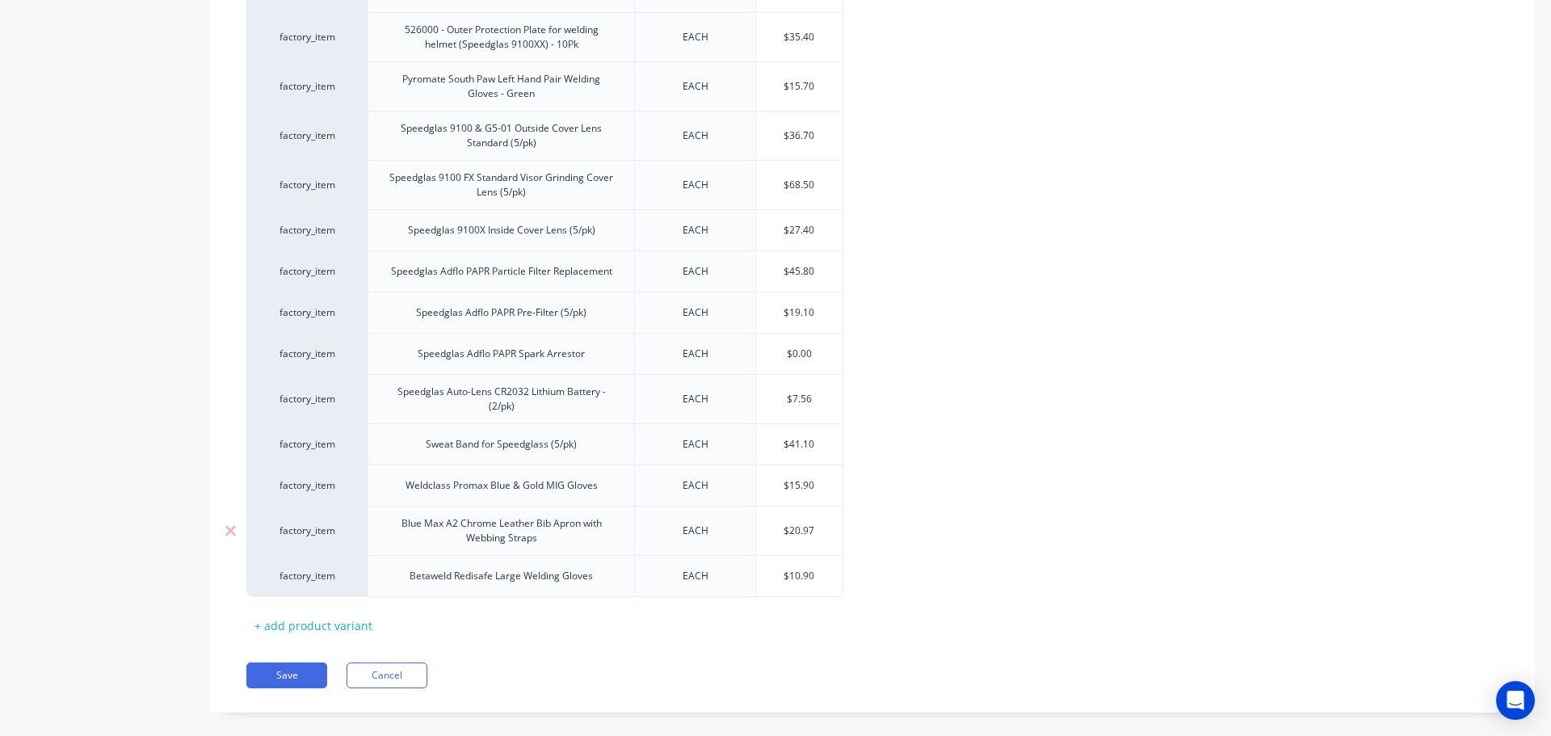
type input "$20.97"
click at [815, 526] on input "$20.97" at bounding box center [799, 530] width 86 height 15
drag, startPoint x: 813, startPoint y: 518, endPoint x: 788, endPoint y: 521, distance: 26.0
click at [788, 523] on input "$20.97" at bounding box center [799, 530] width 86 height 15
type textarea "x"
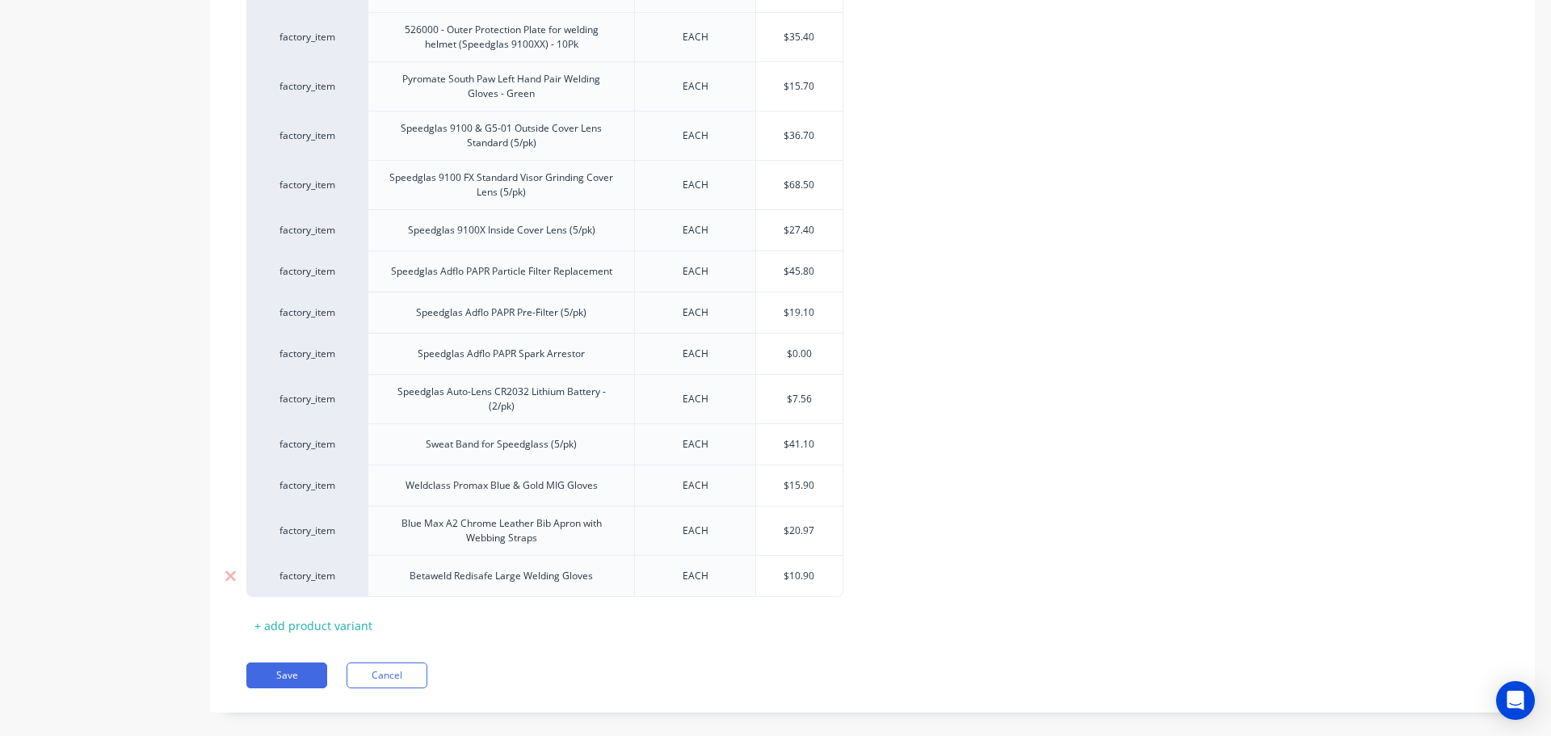
type input "$2"
type textarea "x"
type input "$28"
type textarea "x"
type input "$28."
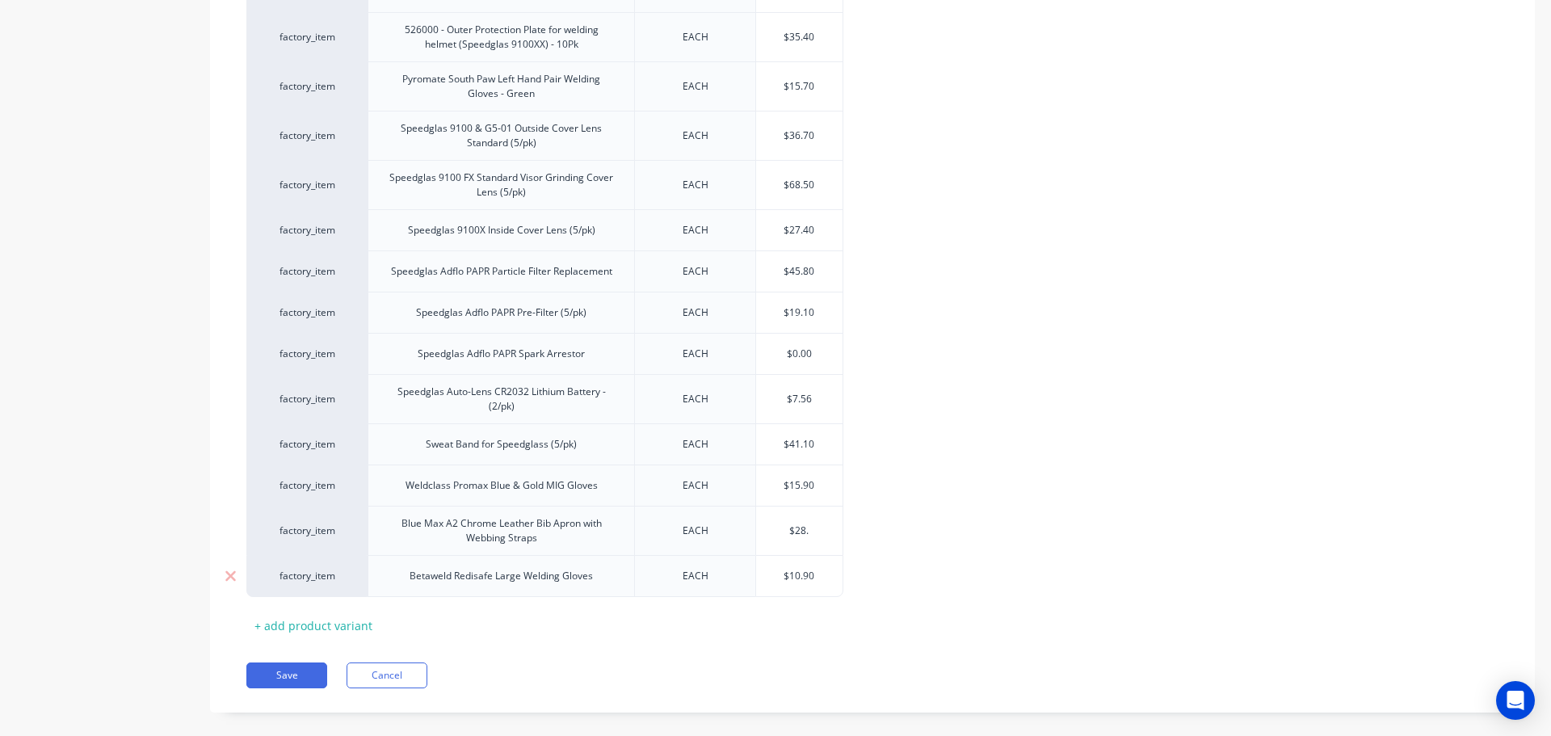
type textarea "x"
type input "$28.8"
type textarea "x"
type input "$28.80"
click at [285, 669] on button "Save" at bounding box center [286, 675] width 81 height 26
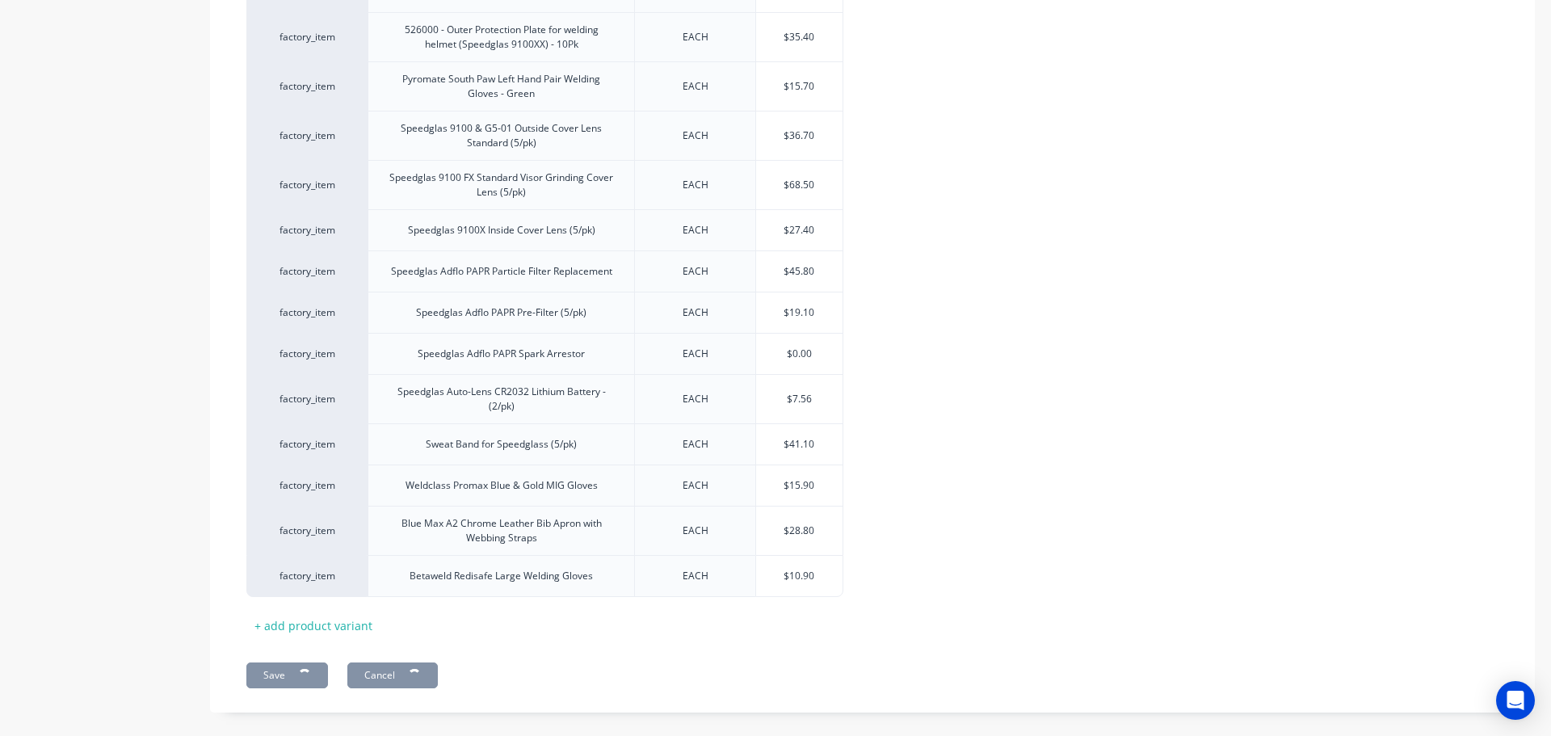
type textarea "x"
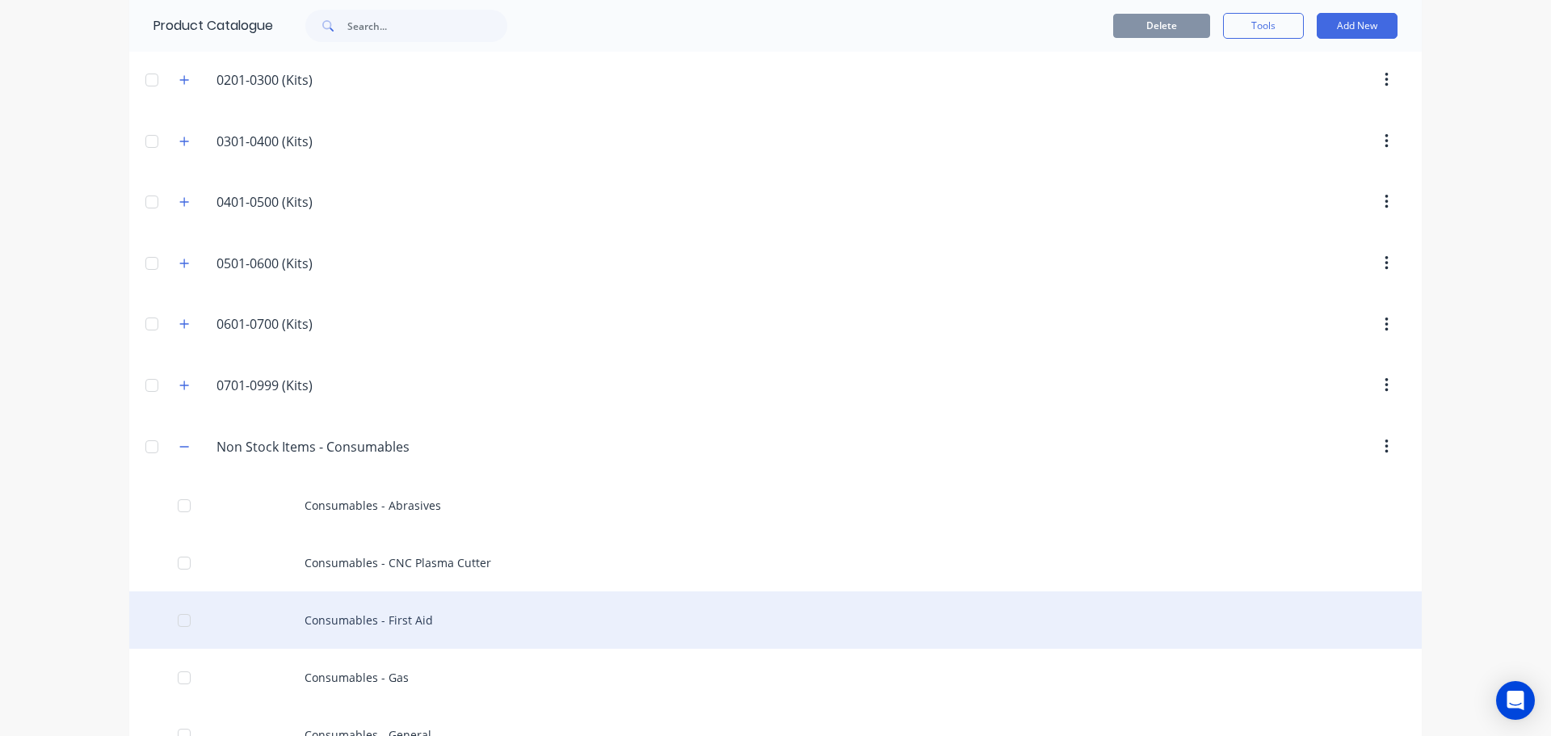
scroll to position [242, 0]
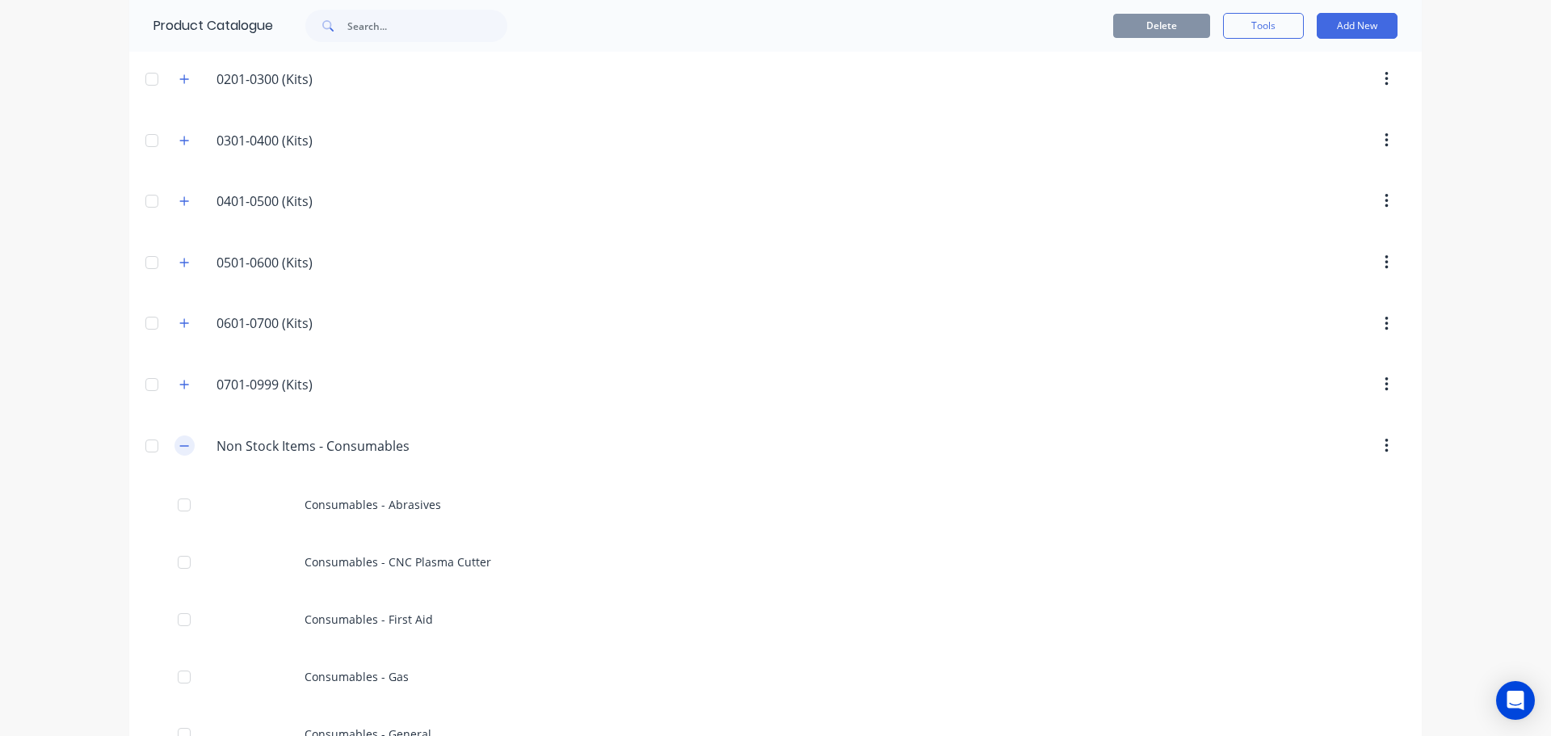
click at [179, 443] on icon "button" at bounding box center [184, 445] width 10 height 11
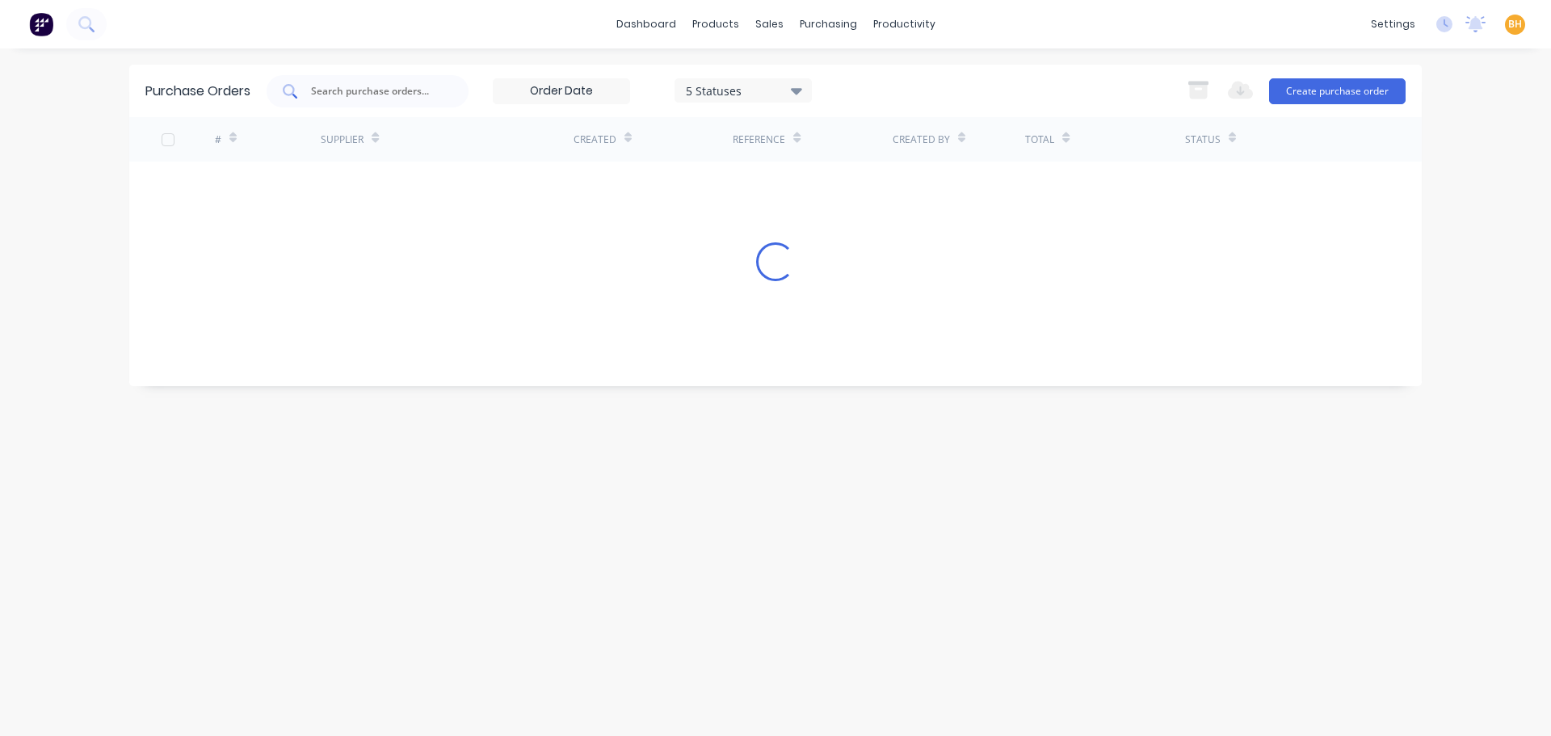
click at [352, 83] on input "text" at bounding box center [376, 91] width 134 height 16
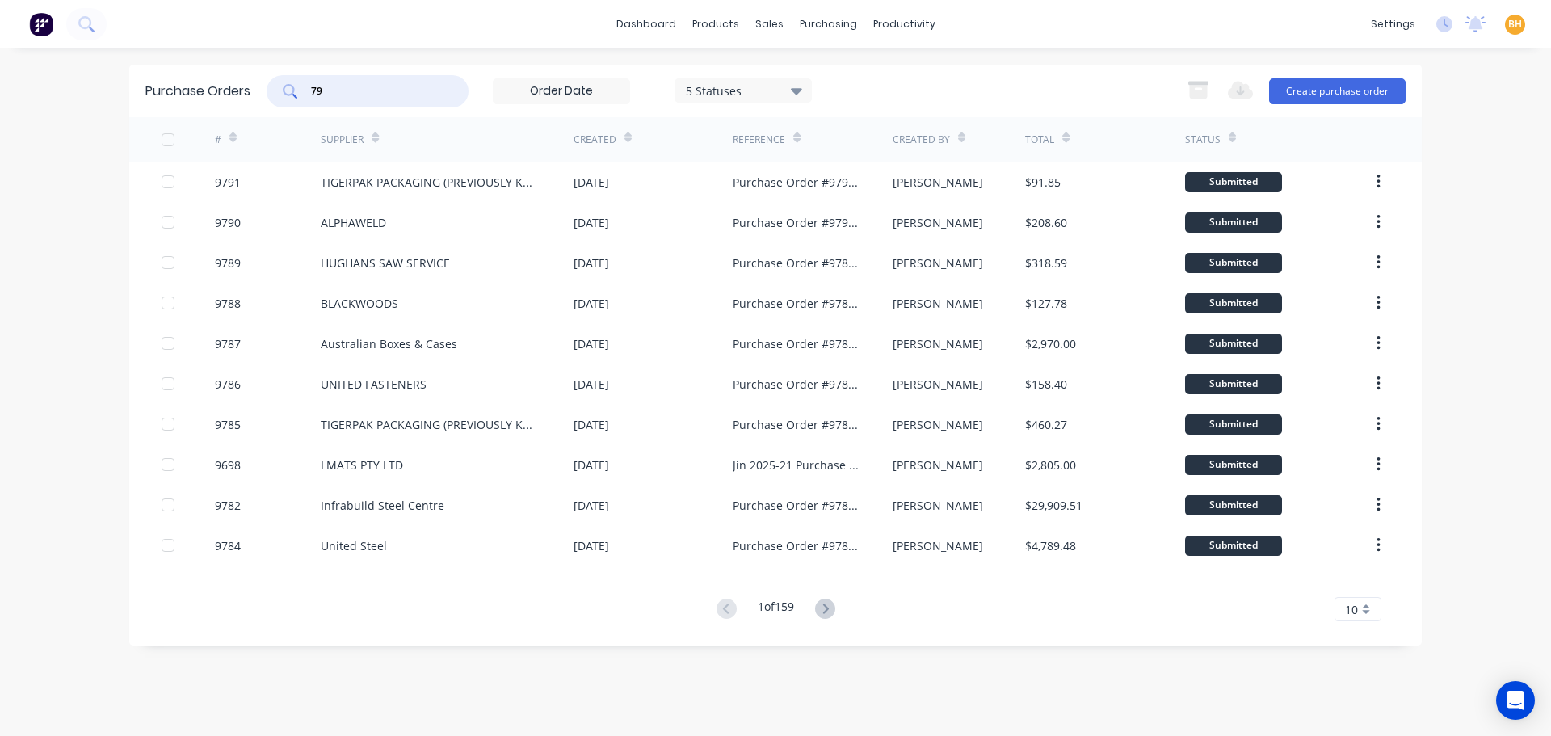
type input "7"
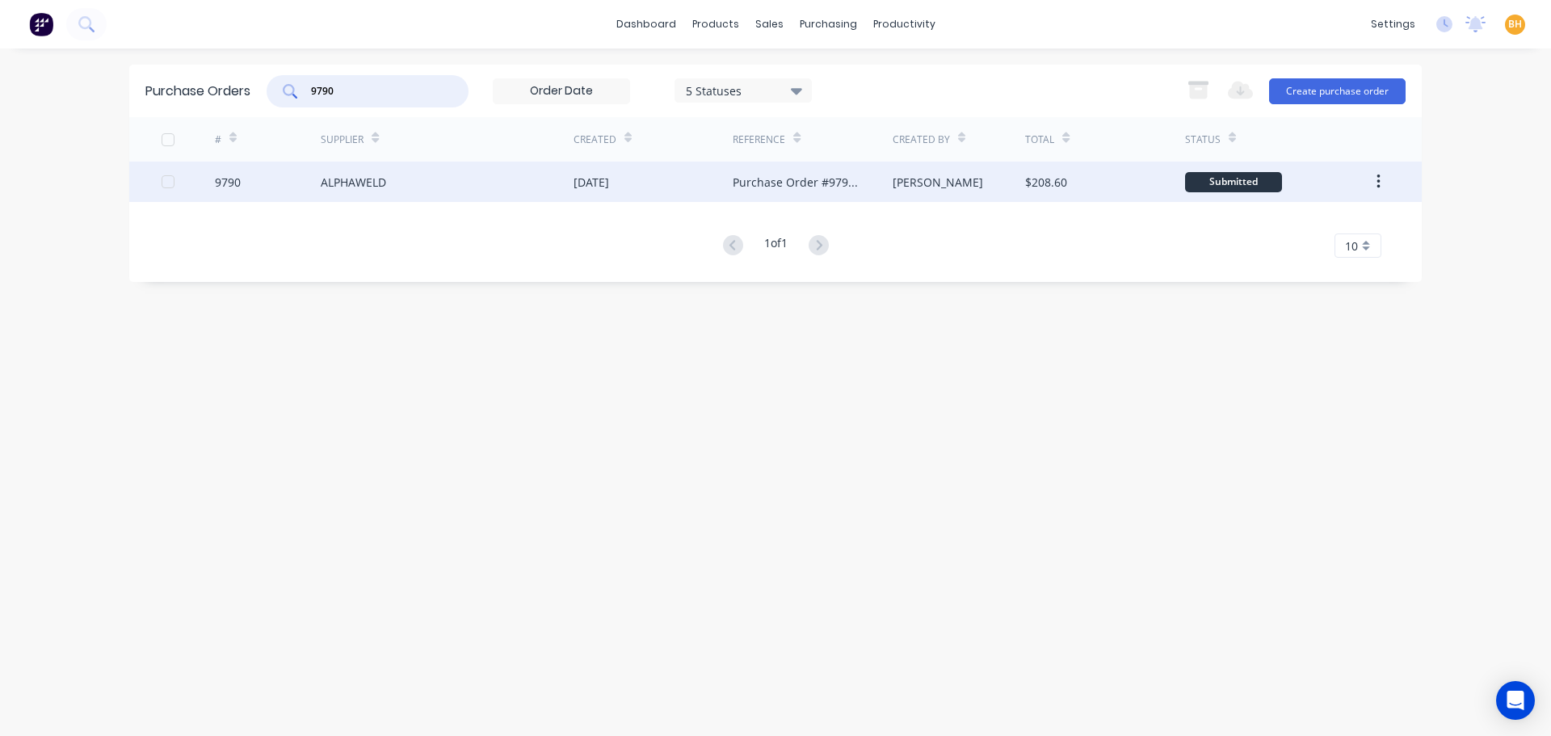
type input "9790"
click at [267, 187] on div "9790" at bounding box center [268, 182] width 107 height 40
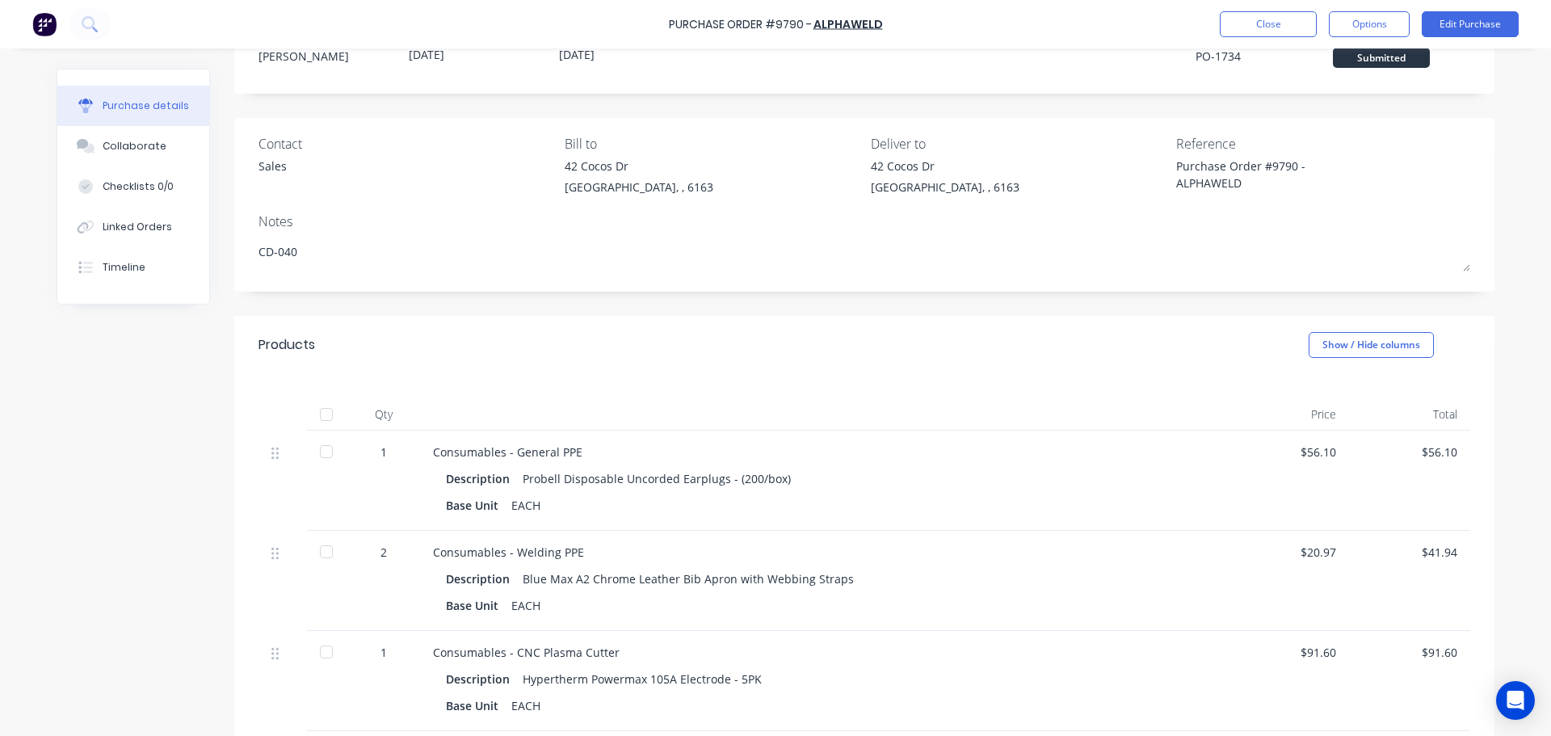
scroll to position [81, 0]
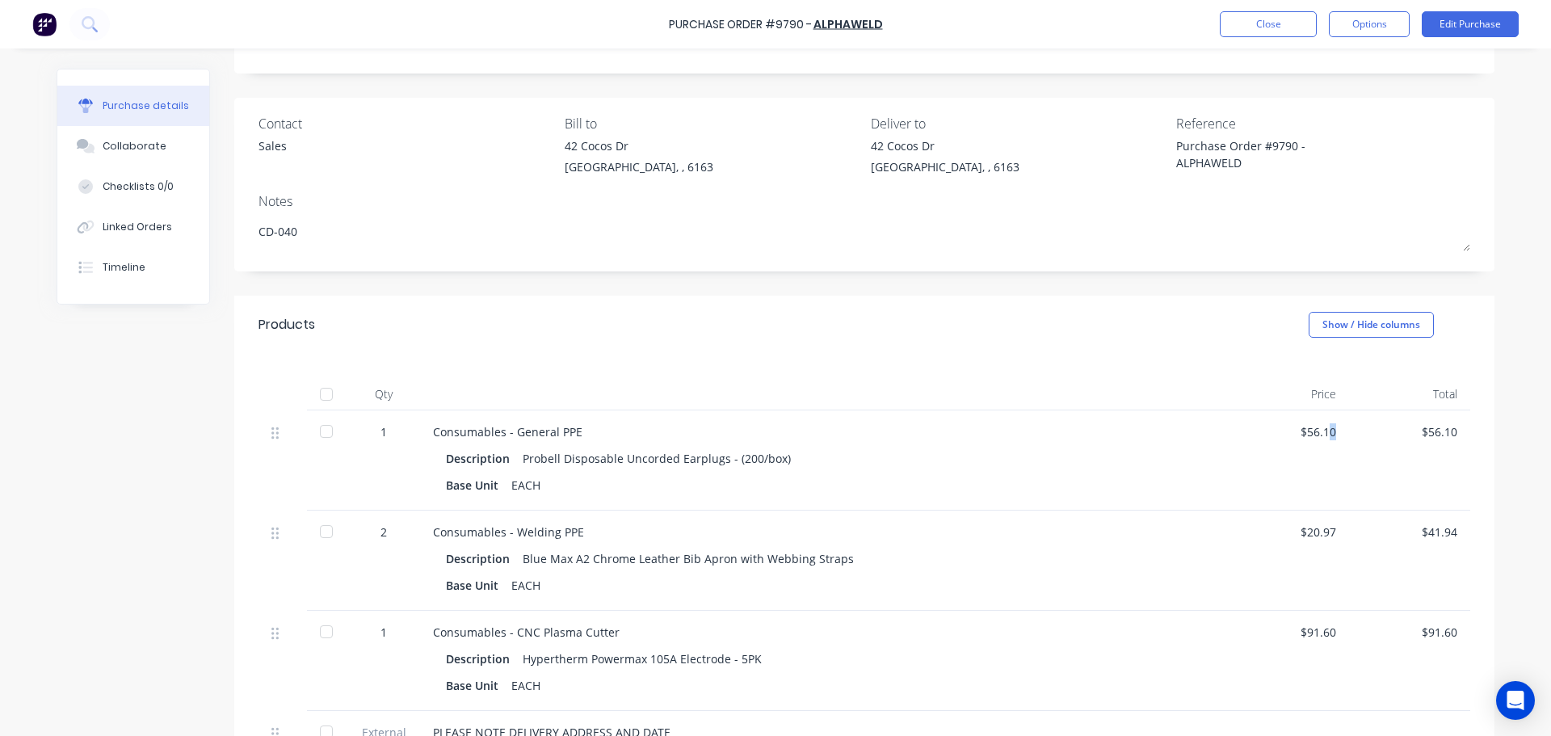
click at [1324, 431] on div "$56.10" at bounding box center [1288, 460] width 121 height 100
click at [1455, 28] on button "Edit Purchase" at bounding box center [1470, 24] width 97 height 26
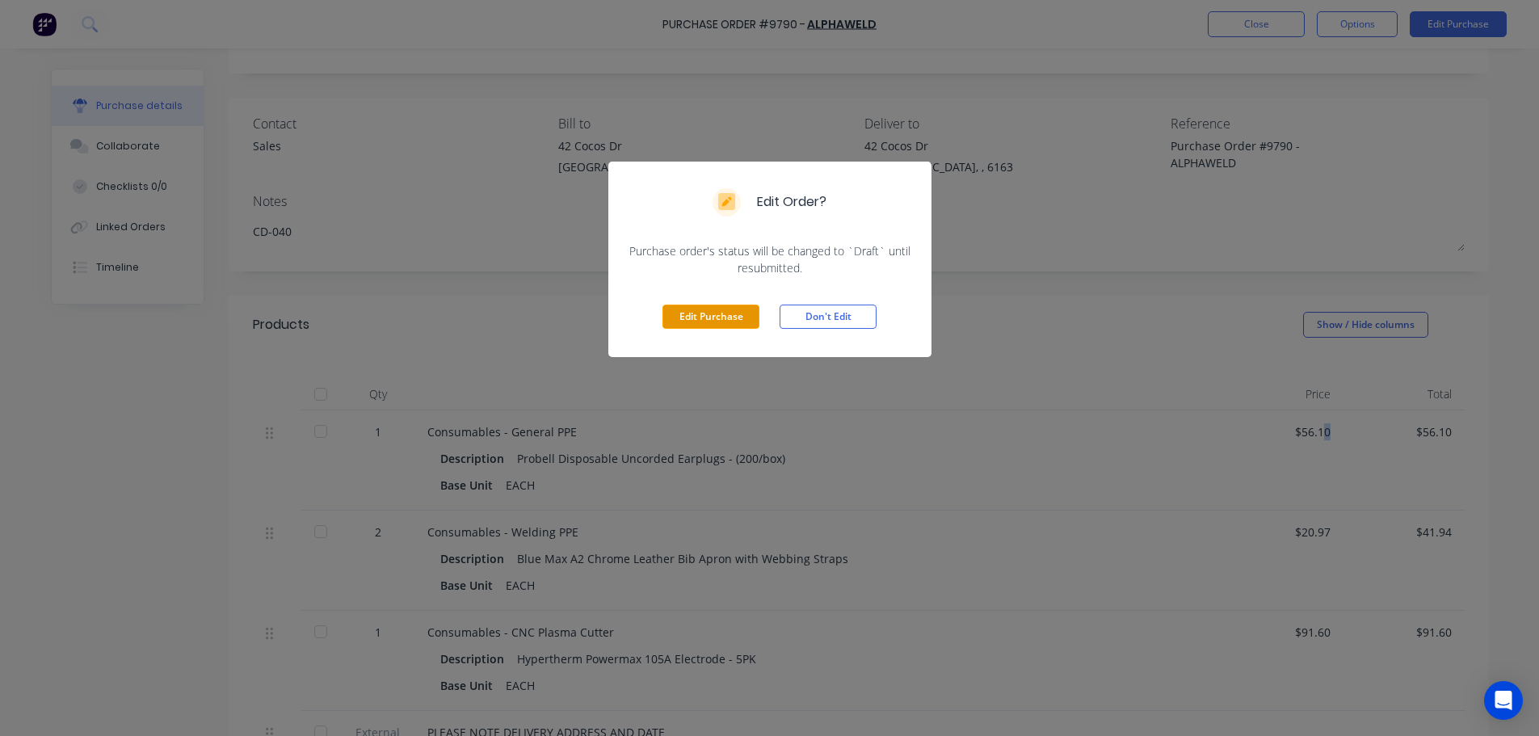
click at [700, 313] on button "Edit Purchase" at bounding box center [710, 317] width 97 height 24
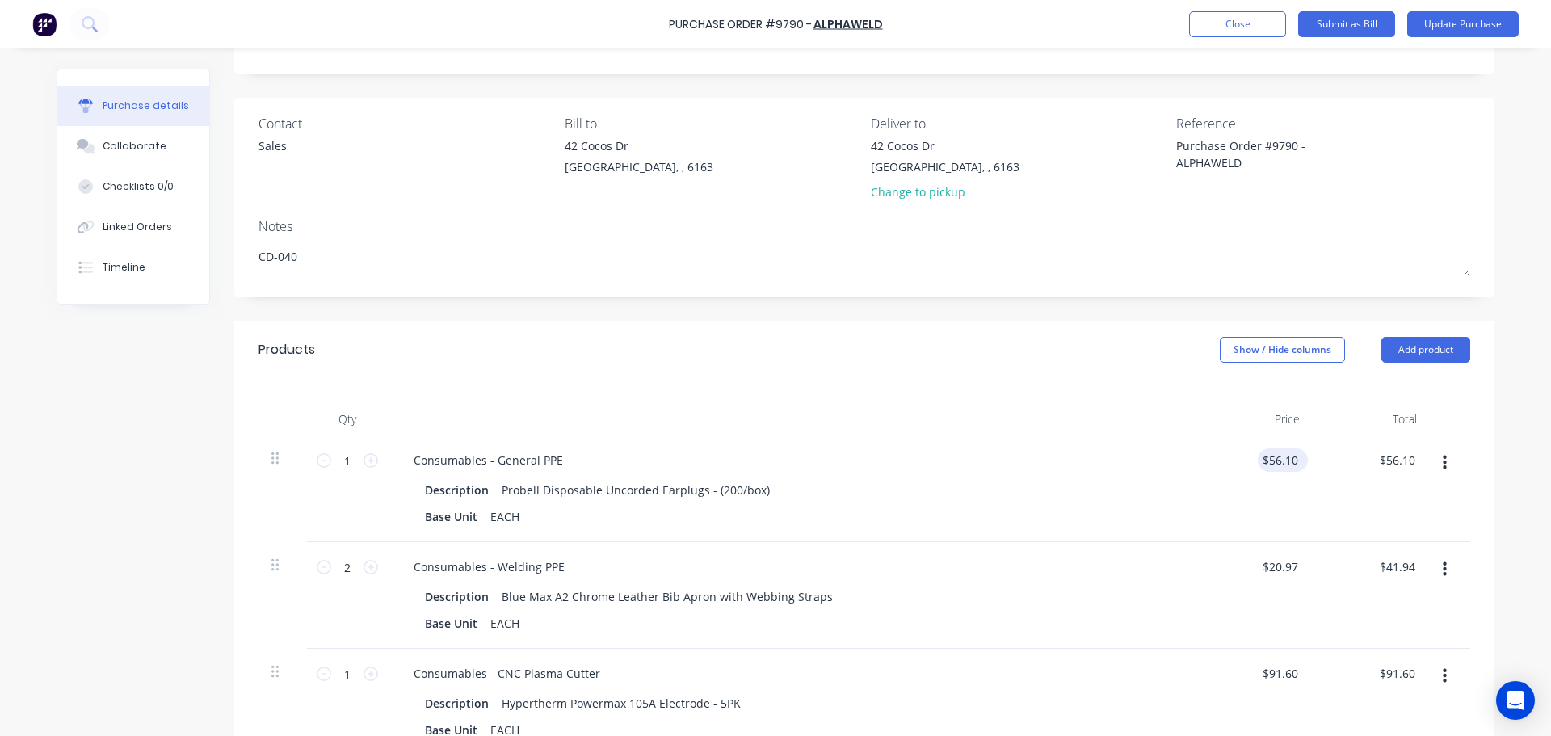
type textarea "x"
drag, startPoint x: 1292, startPoint y: 457, endPoint x: 1261, endPoint y: 461, distance: 31.8
click at [1264, 461] on input "56.10" at bounding box center [1282, 459] width 37 height 23
type input "38.80"
type textarea "x"
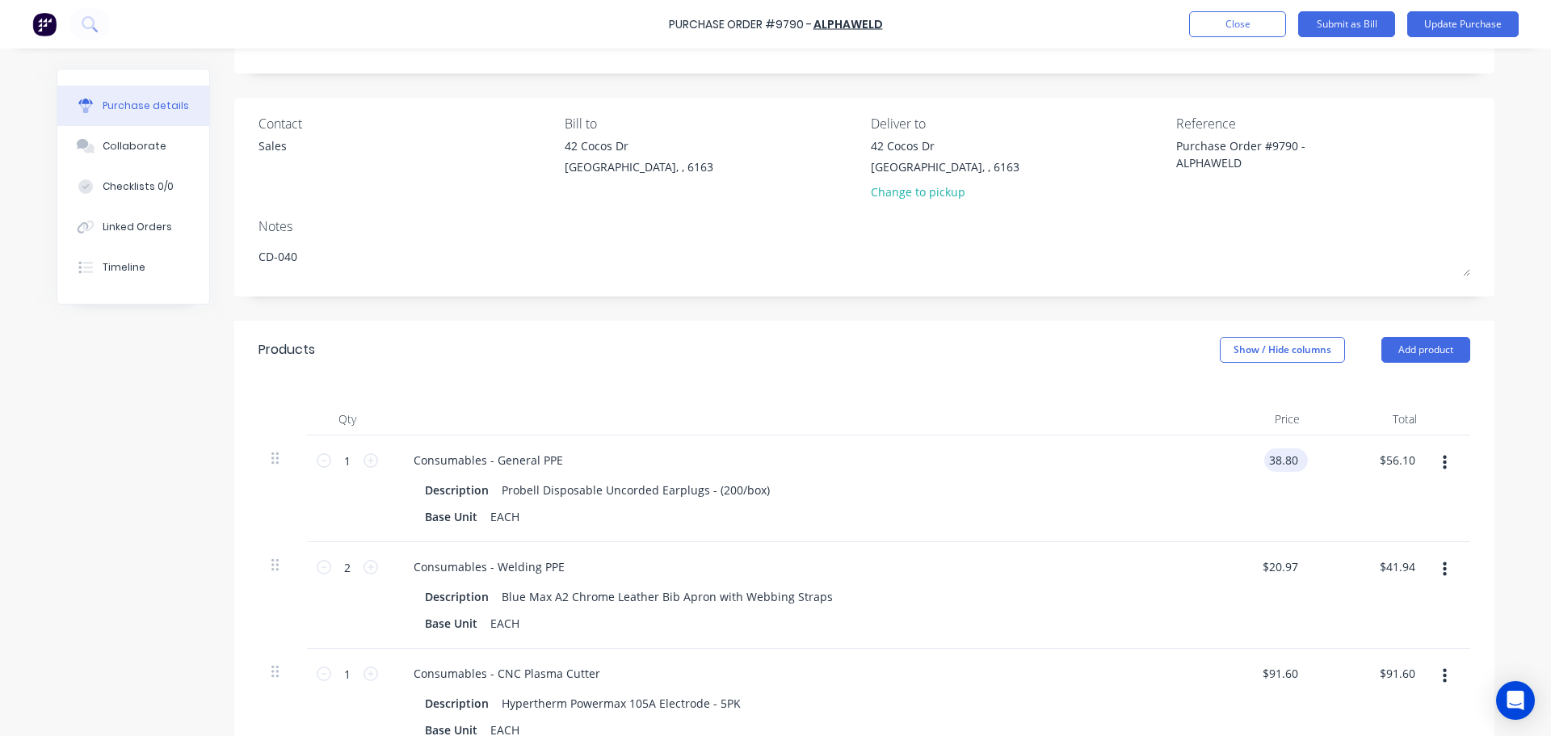
type input "$38.80"
type input "38.80"
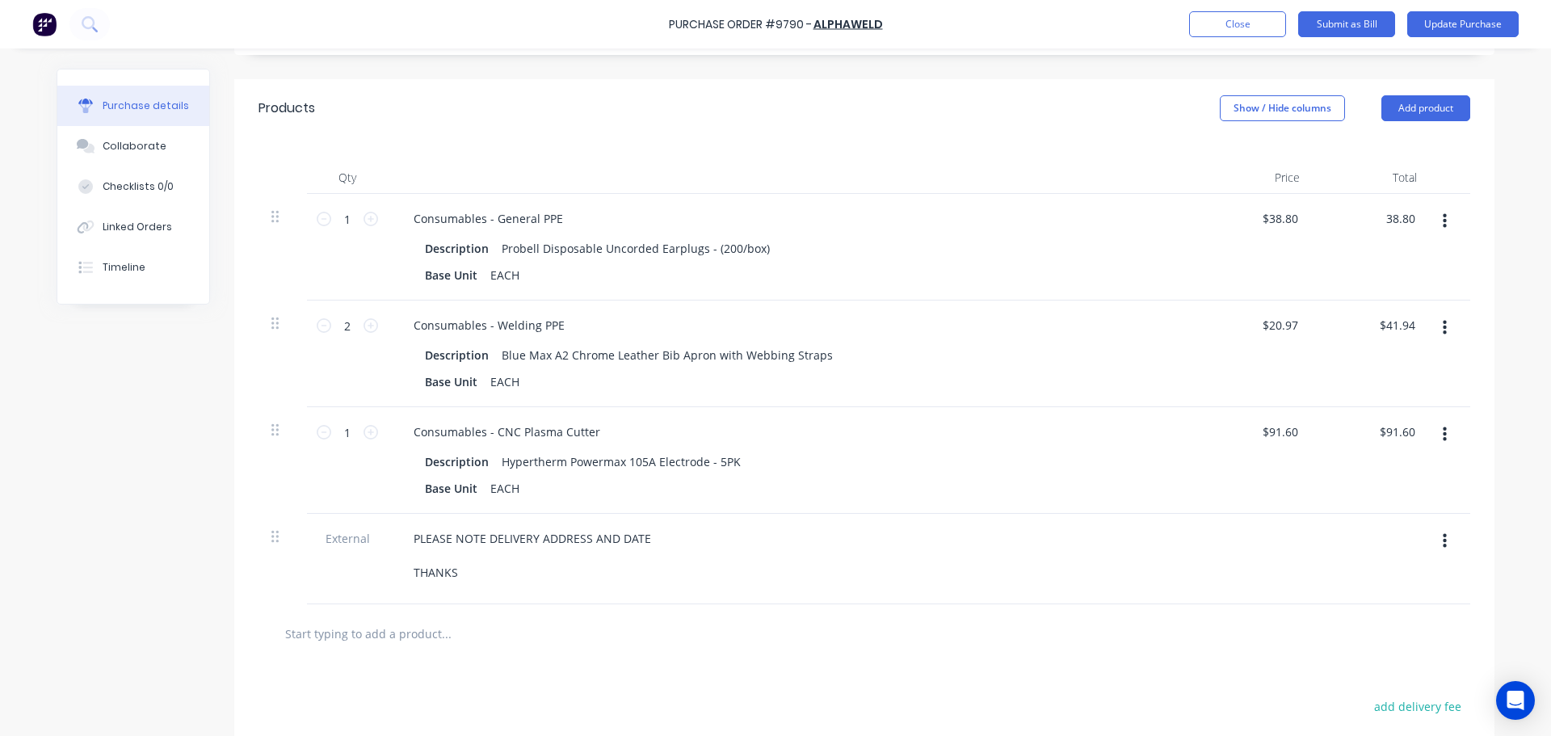
scroll to position [323, 0]
type textarea "x"
type input "$38.80"
drag, startPoint x: 1293, startPoint y: 321, endPoint x: 1243, endPoint y: 331, distance: 51.2
click at [1244, 331] on div "20.97 20.97" at bounding box center [1253, 353] width 117 height 107
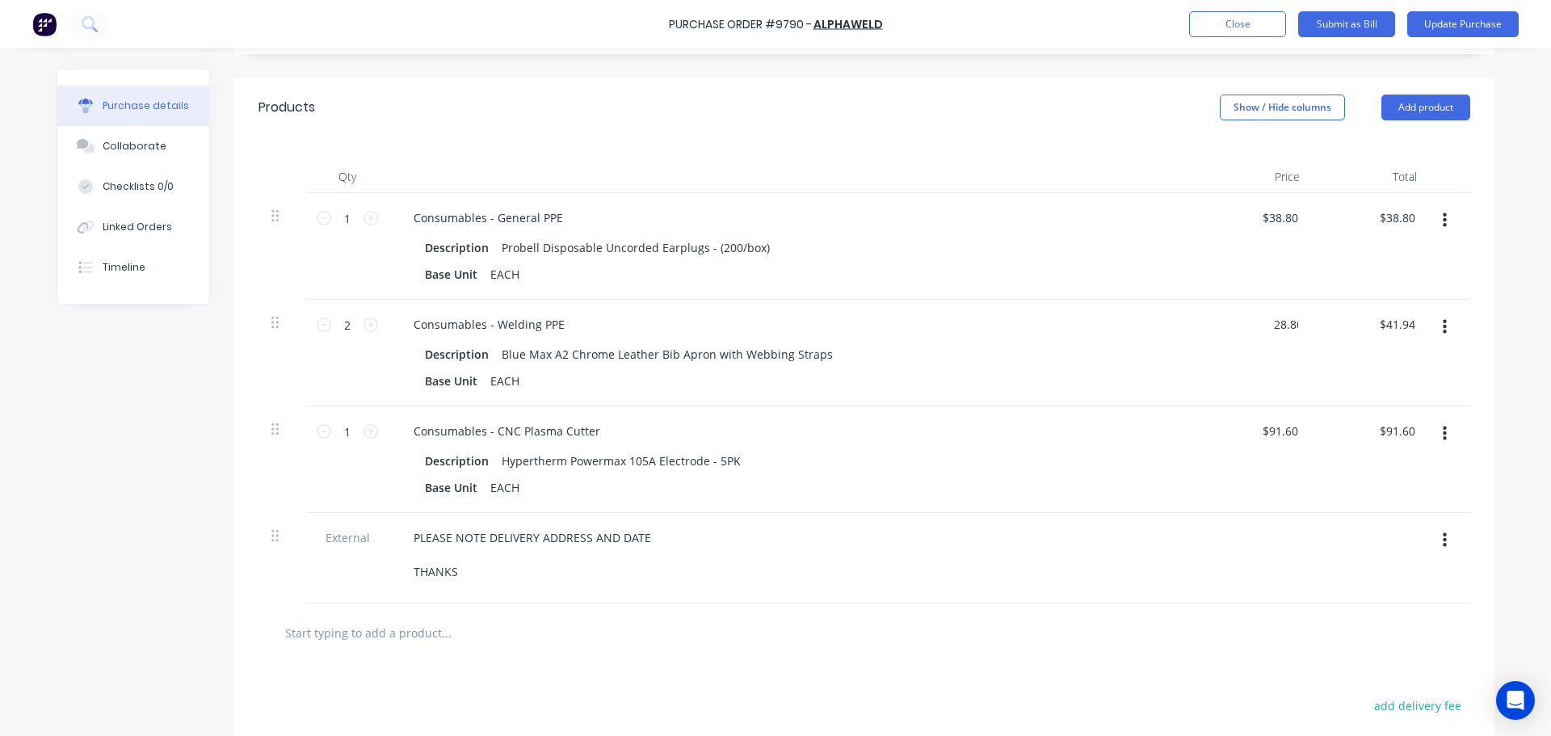
type input "28.80"
type textarea "x"
type input "$28.80"
type input "57.60"
type textarea "x"
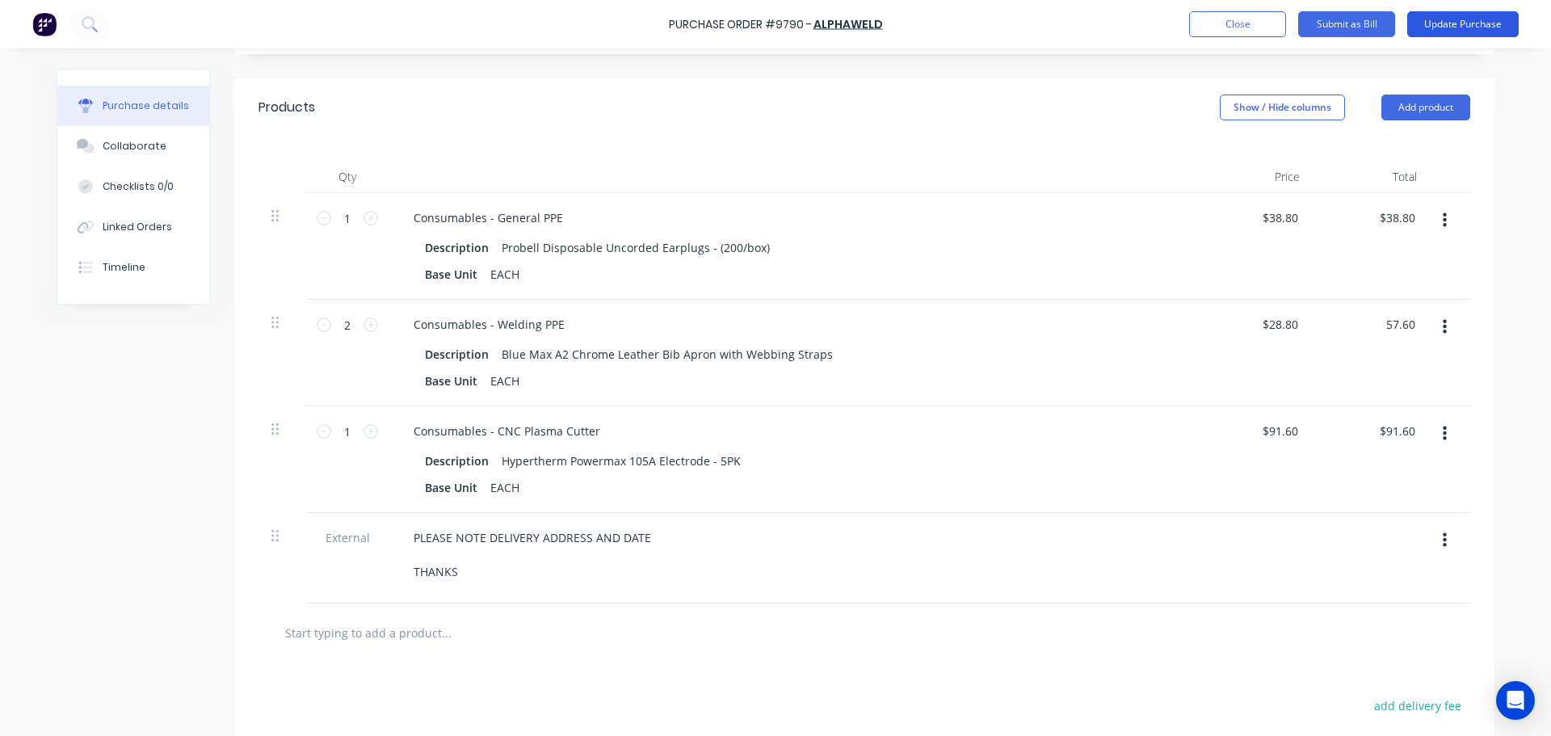
type input "$57.60"
click at [1450, 18] on button "Update Purchase" at bounding box center [1462, 24] width 111 height 26
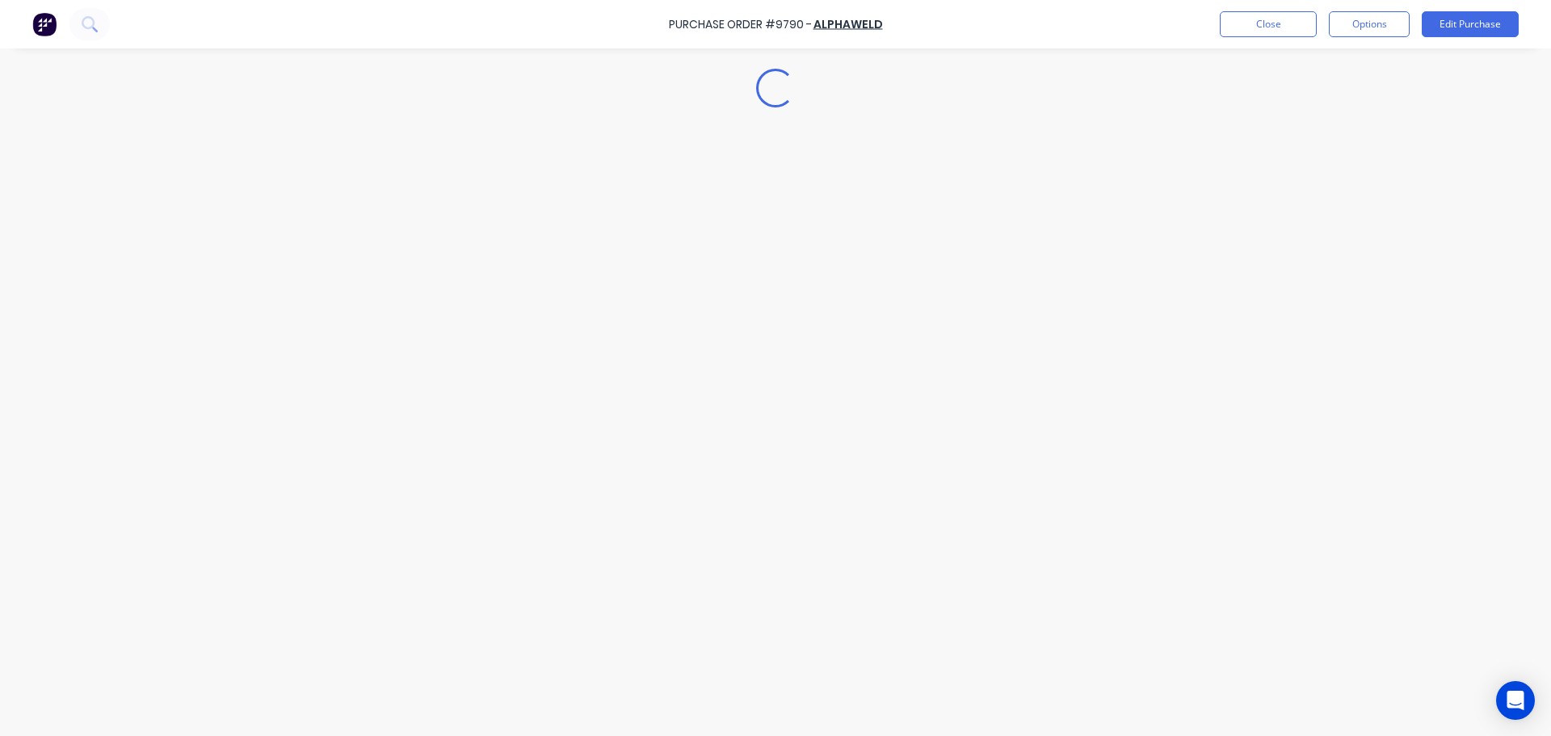
scroll to position [0, 0]
type textarea "x"
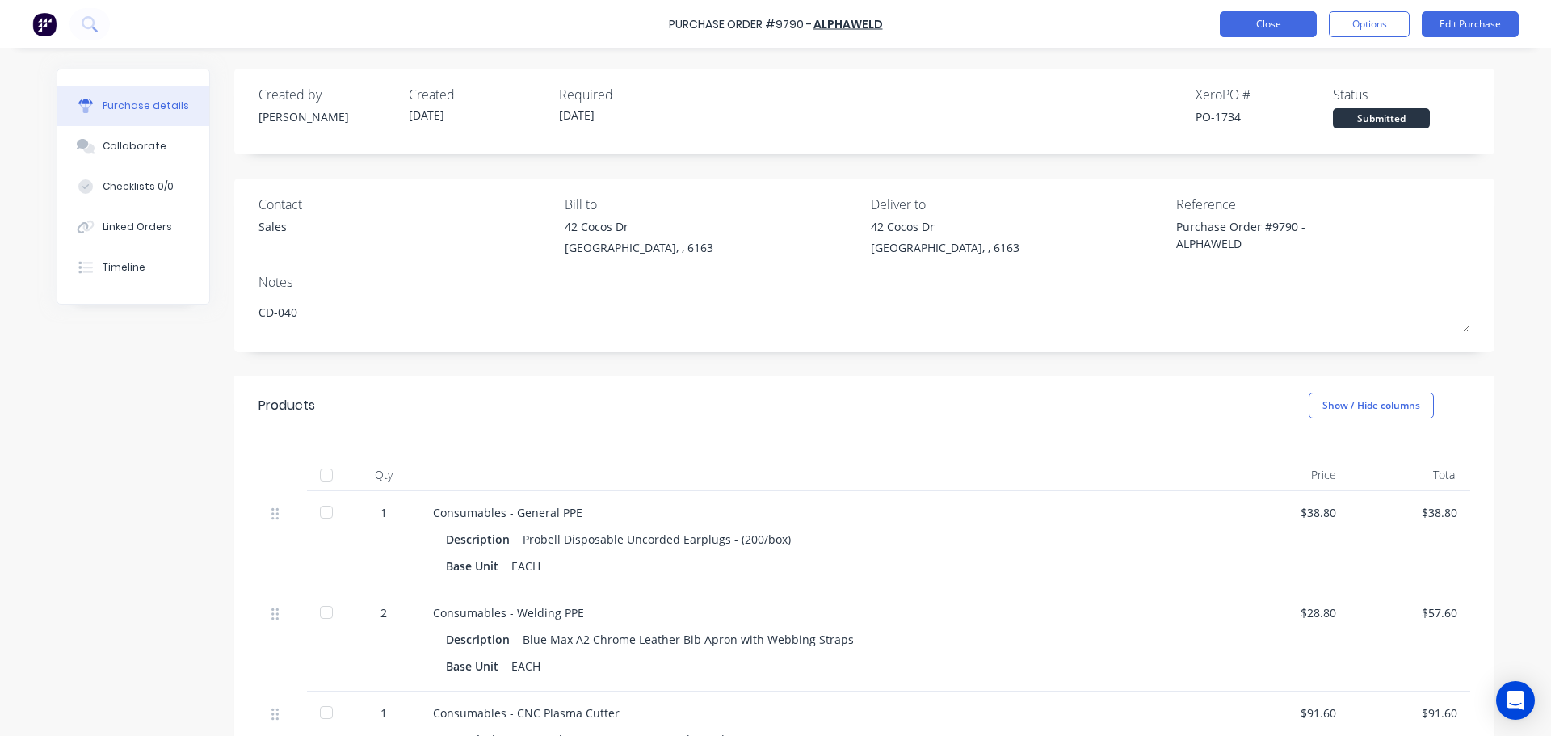
click at [1283, 23] on button "Close" at bounding box center [1268, 24] width 97 height 26
